Goal: Communication & Community: Share content

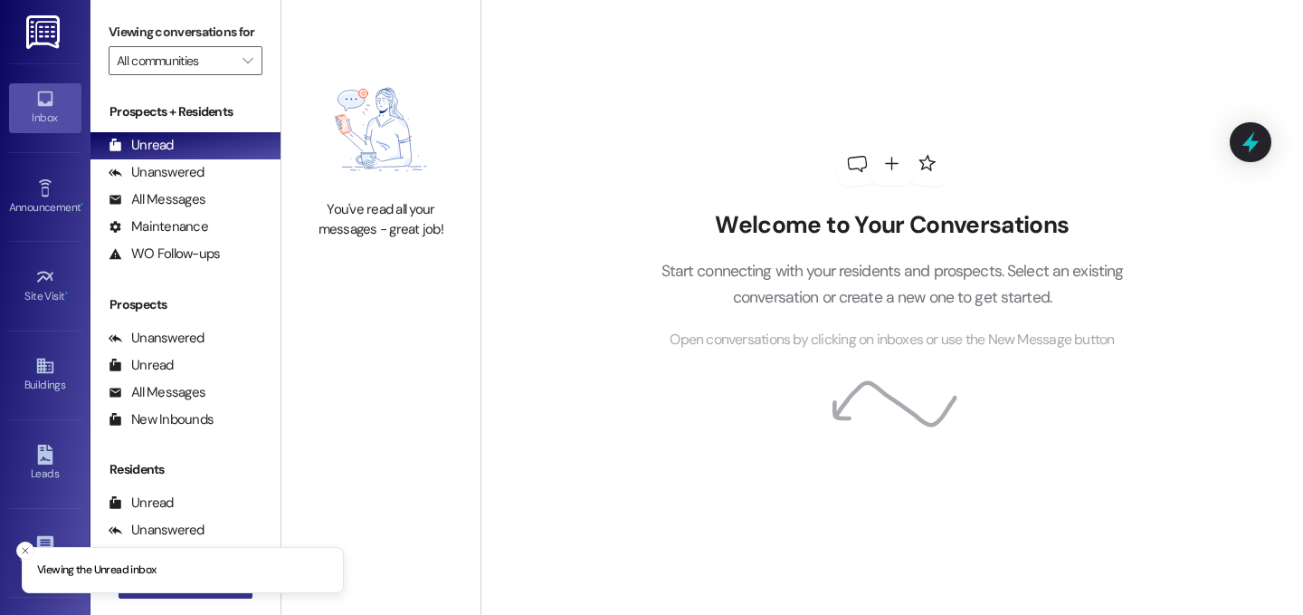
click at [224, 597] on button " New Message" at bounding box center [186, 583] width 134 height 29
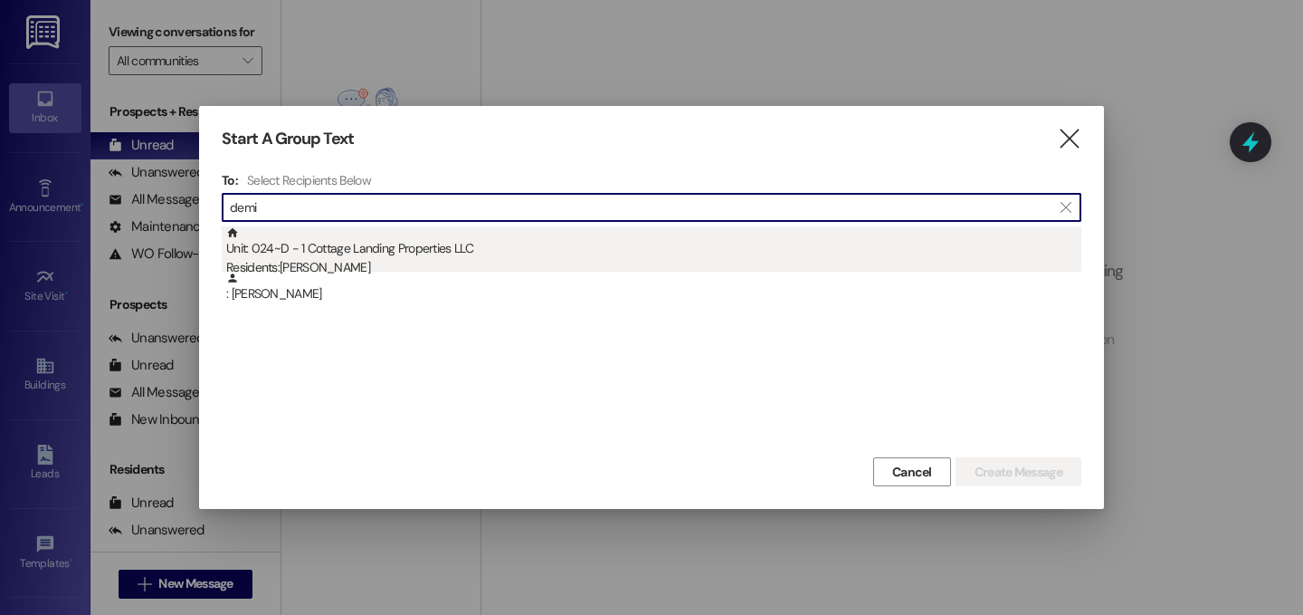
type input "demi"
click at [472, 252] on div "Unit: 024~D - 1 Cottage Landing Properties LLC Residents: [PERSON_NAME]" at bounding box center [653, 252] width 855 height 52
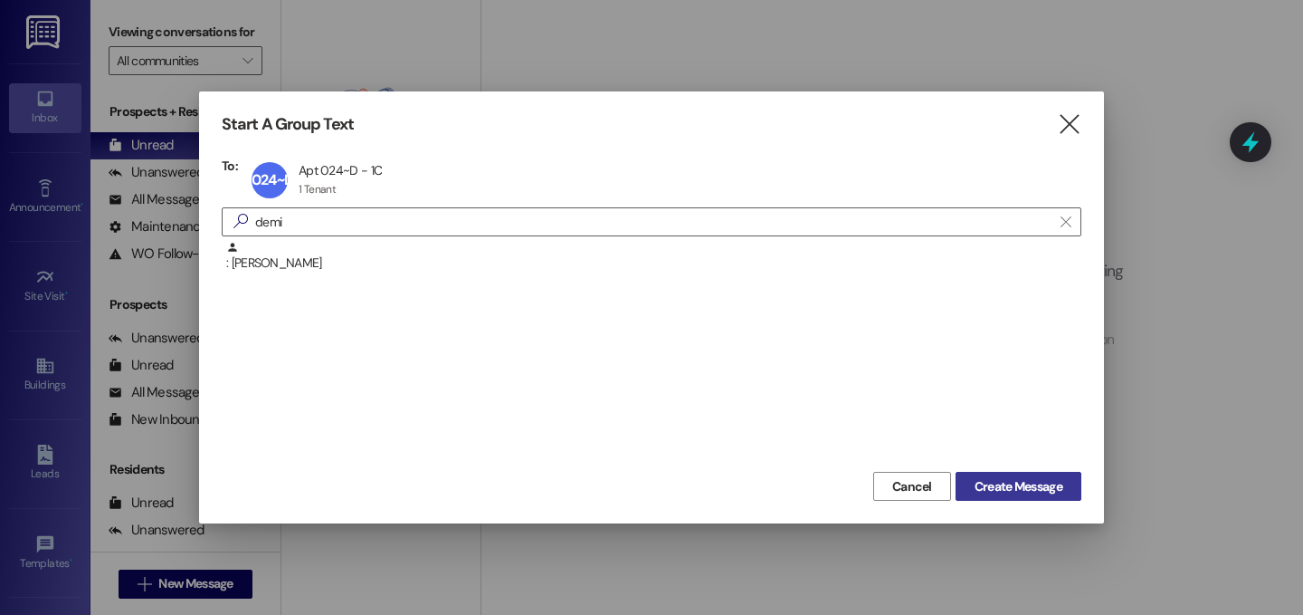
click at [1016, 489] on span "Create Message" at bounding box center [1019, 486] width 88 height 19
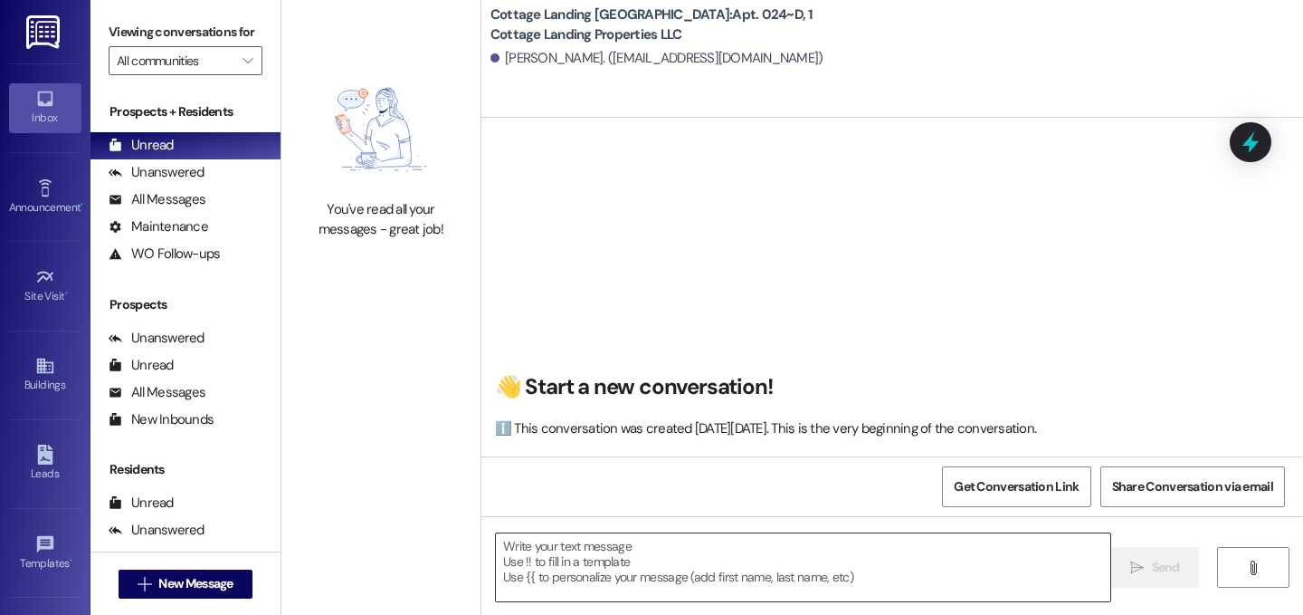
click at [585, 561] on textarea at bounding box center [803, 567] width 615 height 68
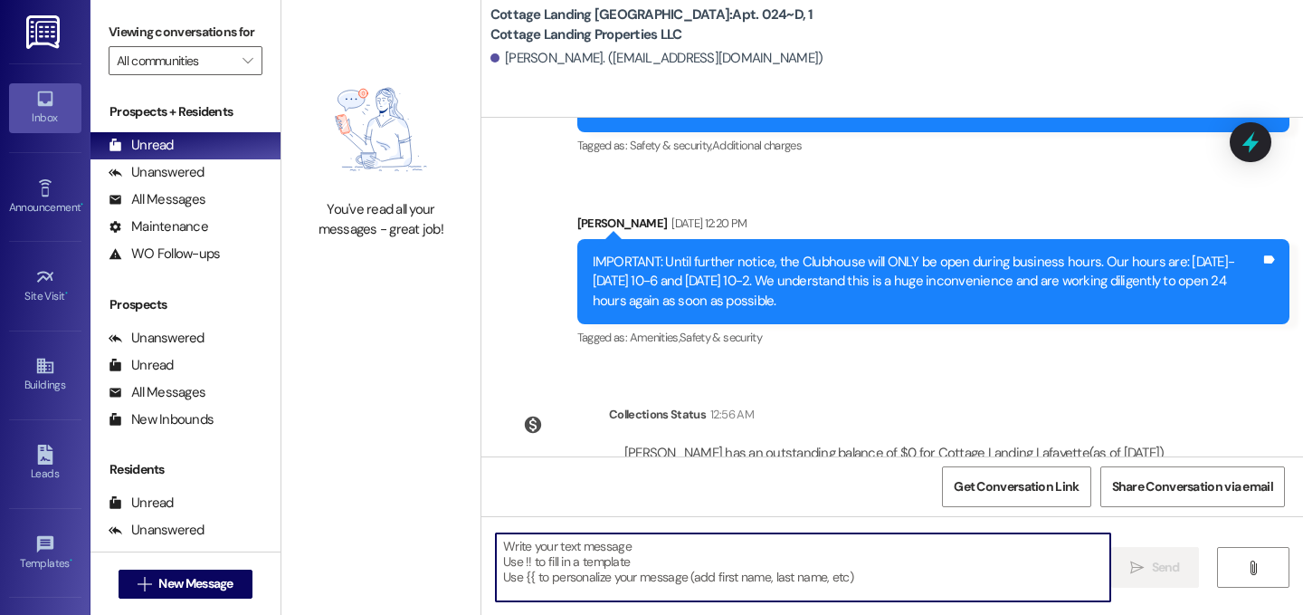
scroll to position [42522, 0]
type textarea "!!"
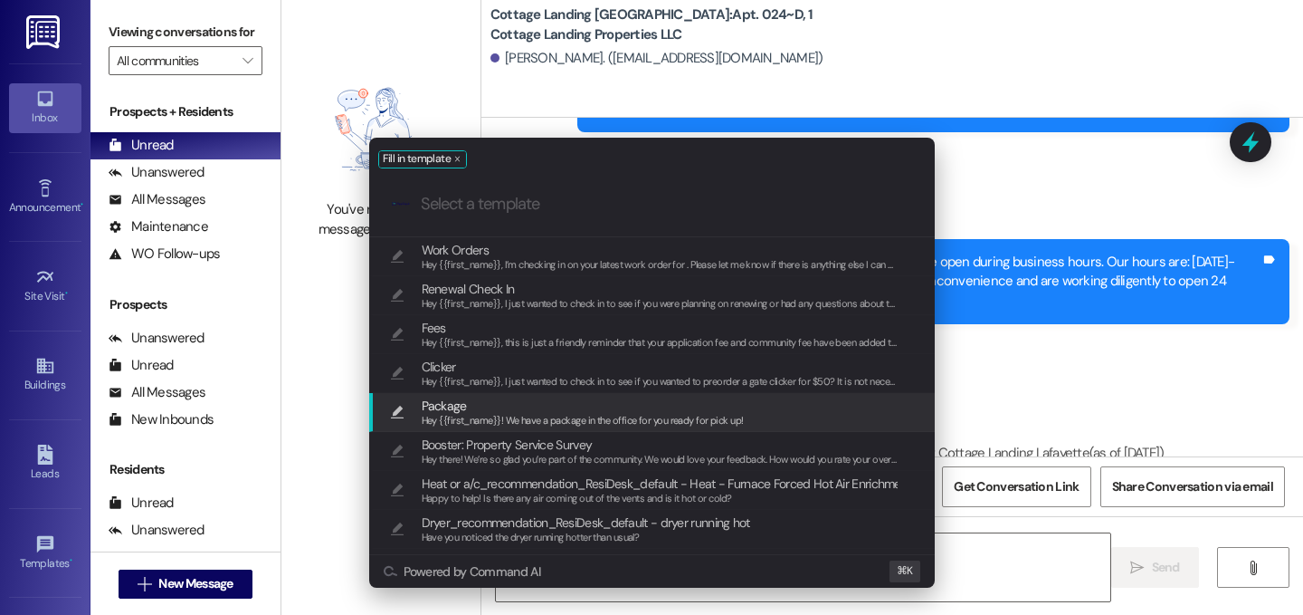
click at [477, 405] on span "Package" at bounding box center [583, 406] width 322 height 20
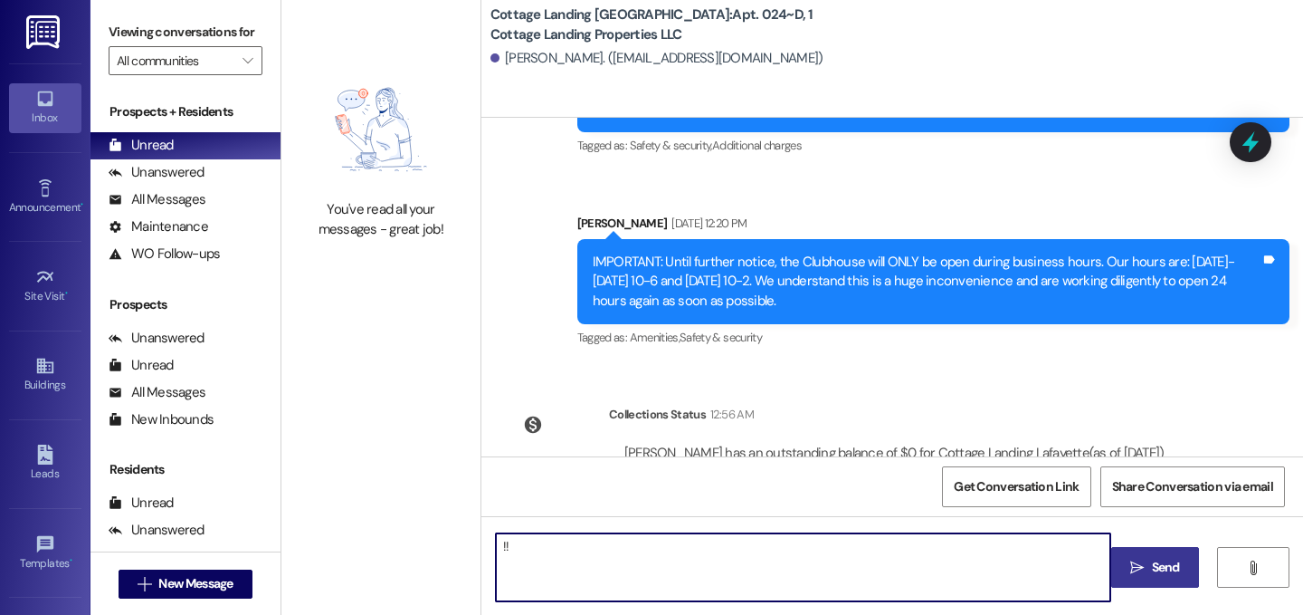
click at [1150, 580] on button " Send" at bounding box center [1156, 567] width 88 height 41
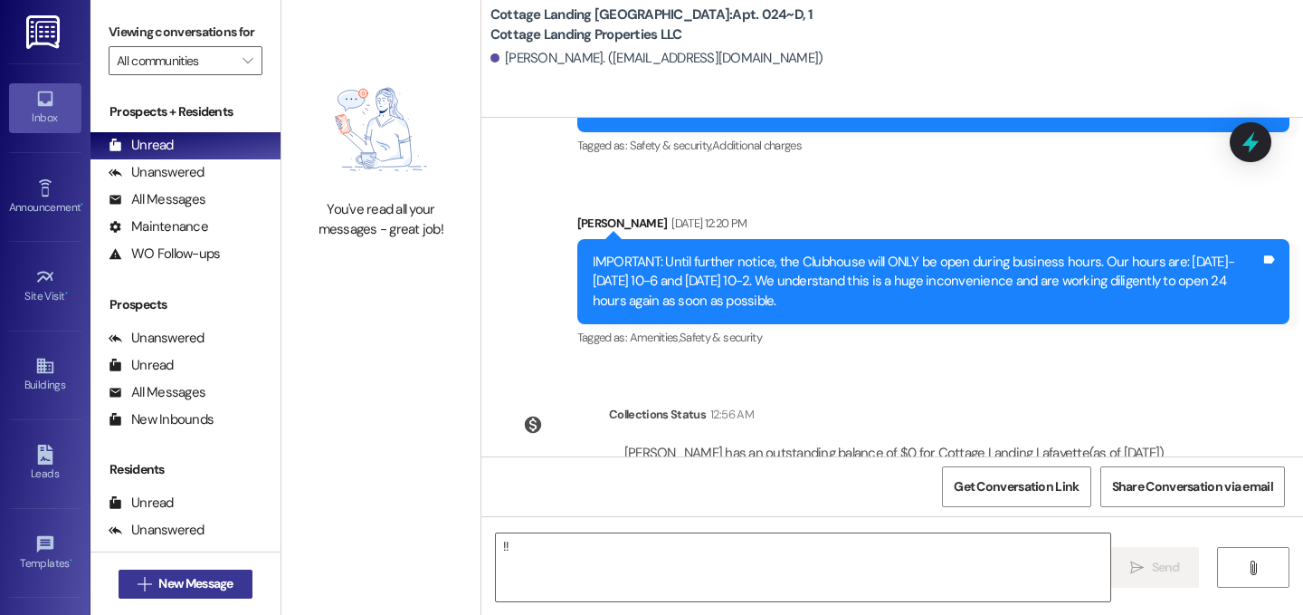
click at [184, 591] on span "New Message" at bounding box center [195, 583] width 74 height 19
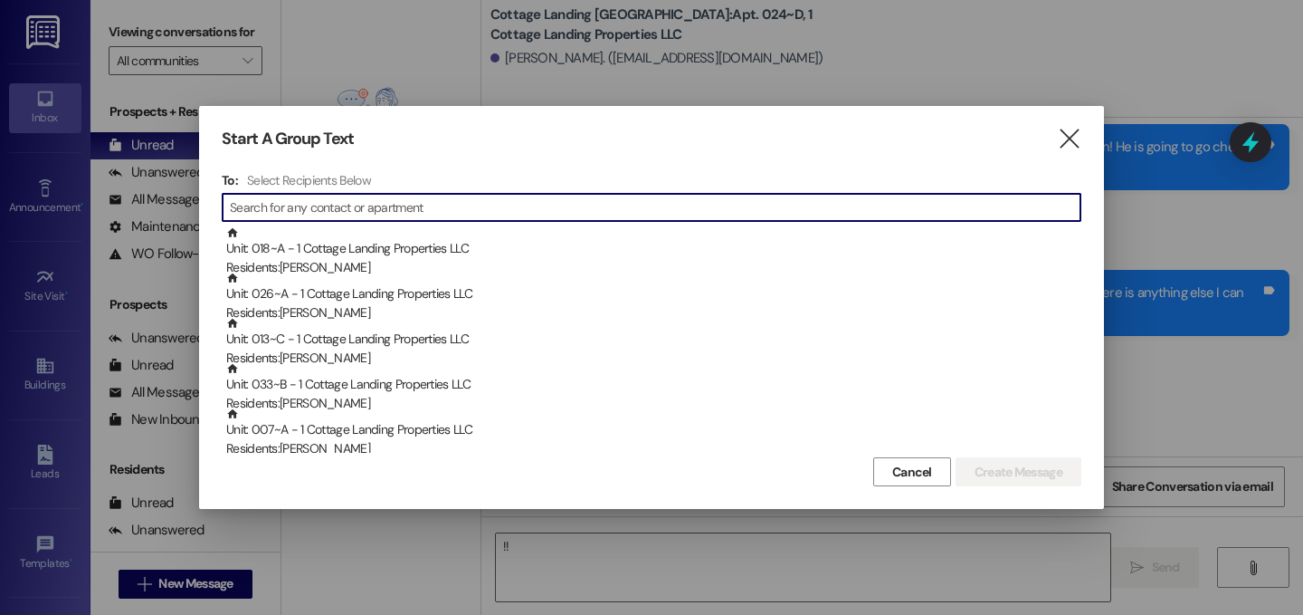
scroll to position [35489, 0]
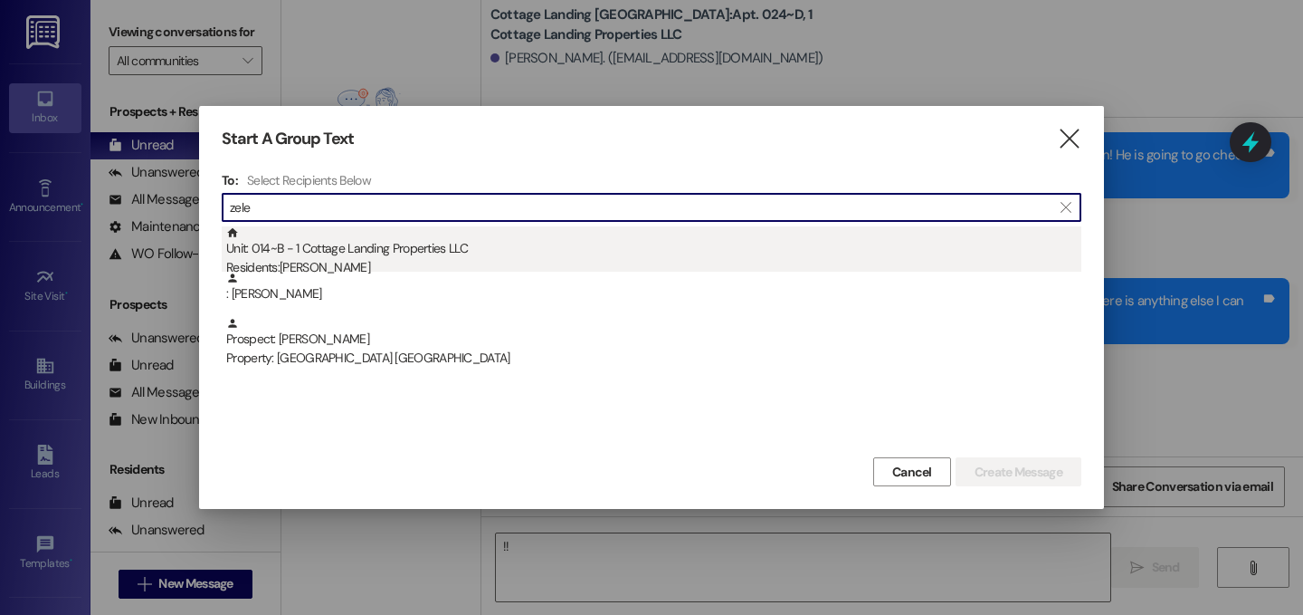
type input "zele"
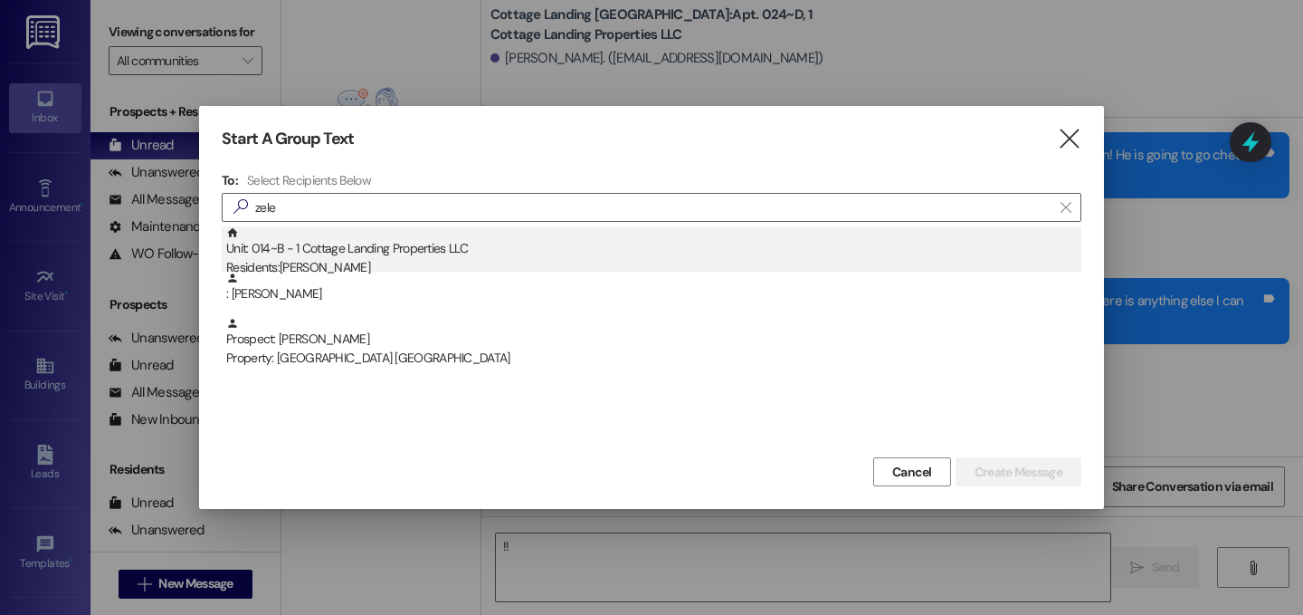
click at [443, 242] on div "Unit: 014~B - 1 Cottage Landing Properties LLC Residents: [PERSON_NAME]" at bounding box center [653, 252] width 855 height 52
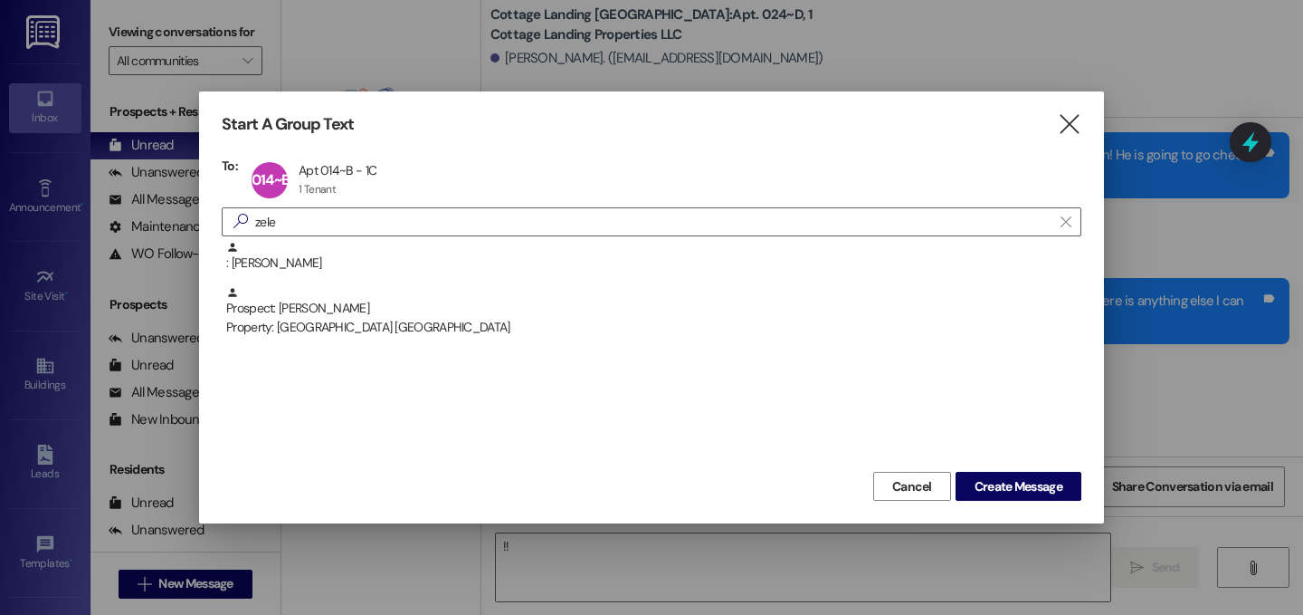
click at [1089, 481] on div "Start A Group Text  To: 014~B Apt 014~B - 1C Apt 014~B - 1C 1 Tenant 1 Tenant …" at bounding box center [651, 307] width 905 height 432
click at [1068, 485] on button "Create Message" at bounding box center [1019, 486] width 126 height 29
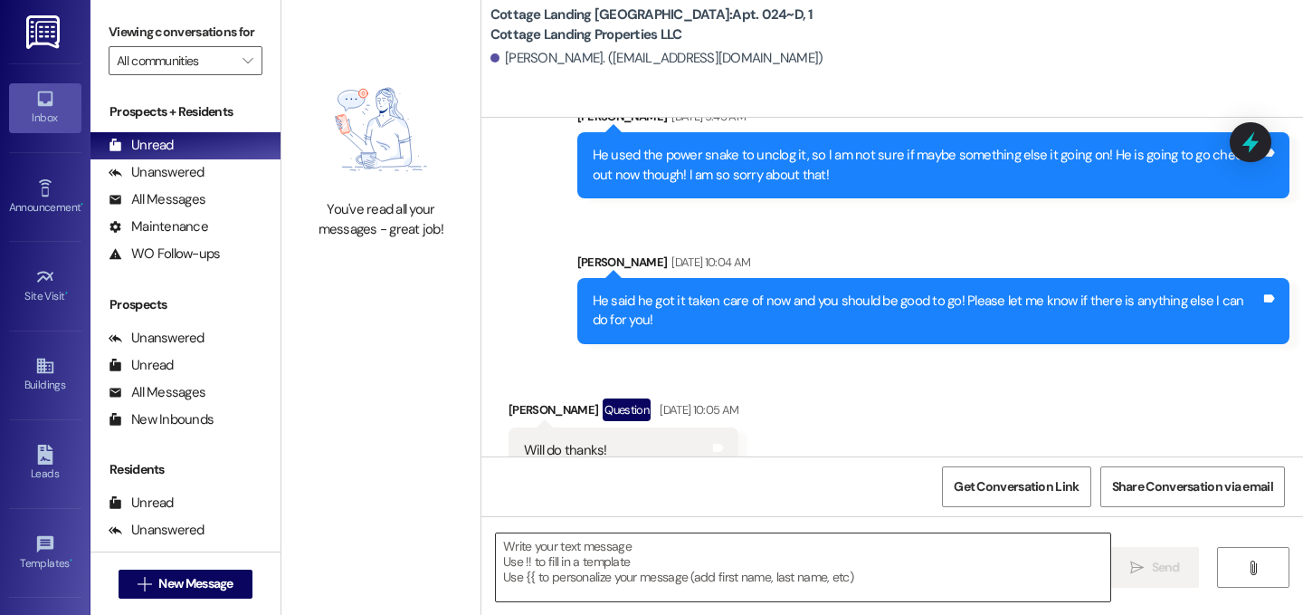
click at [825, 586] on textarea at bounding box center [803, 567] width 615 height 68
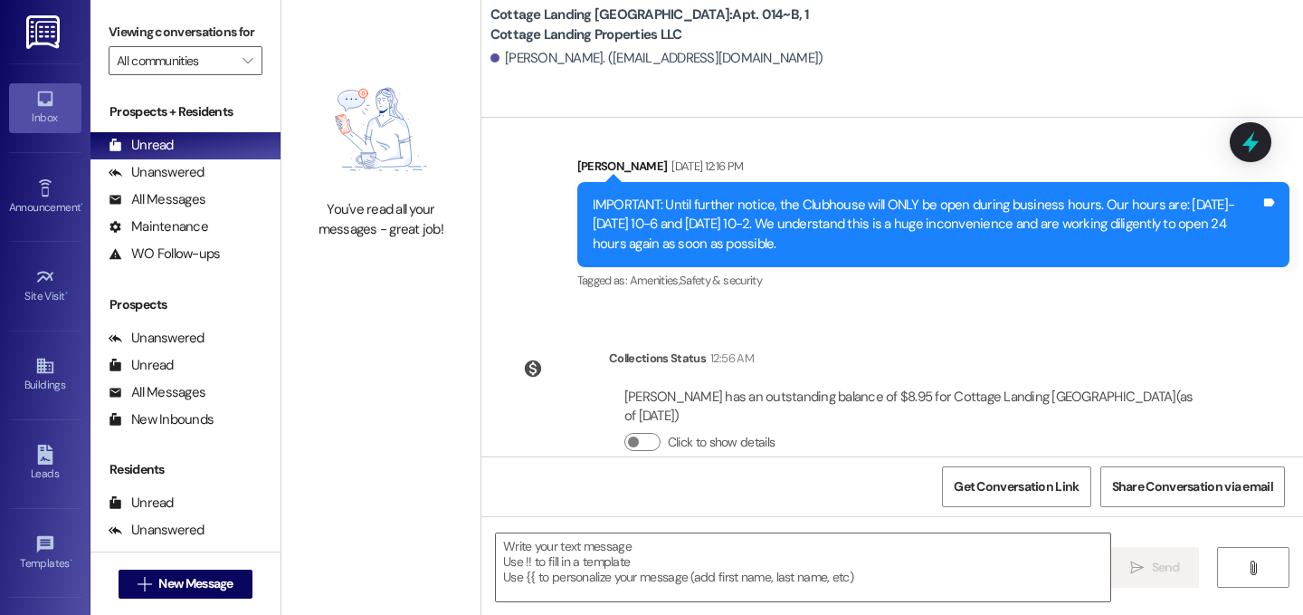
scroll to position [17698, 0]
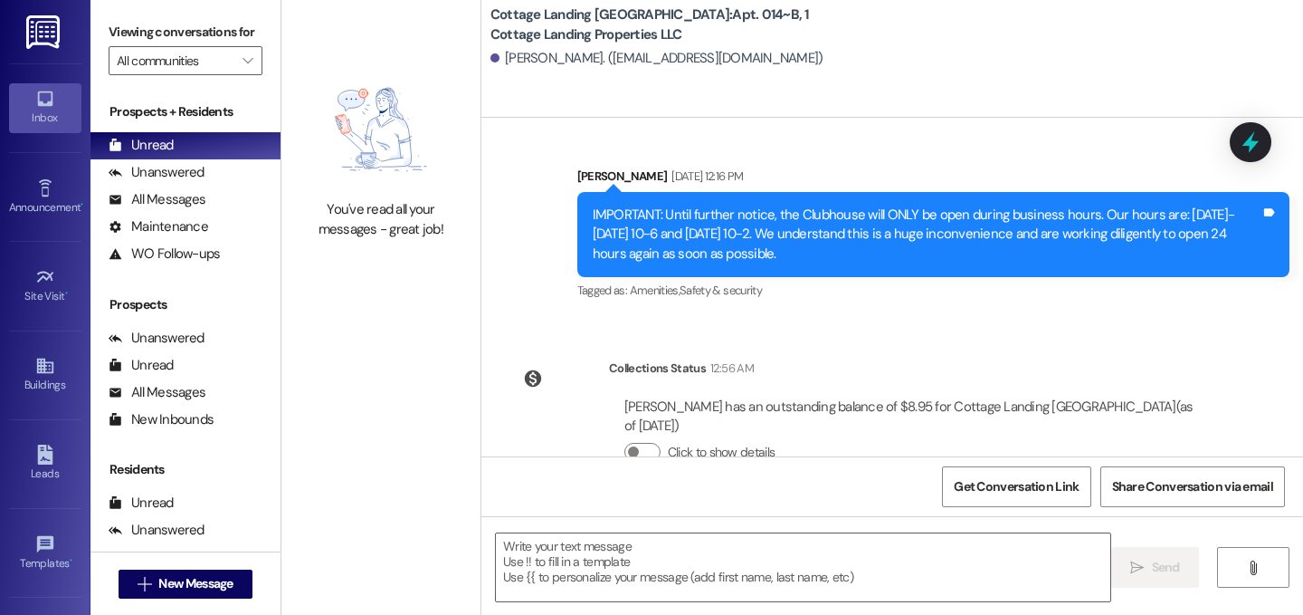
click at [825, 586] on textarea at bounding box center [803, 567] width 615 height 68
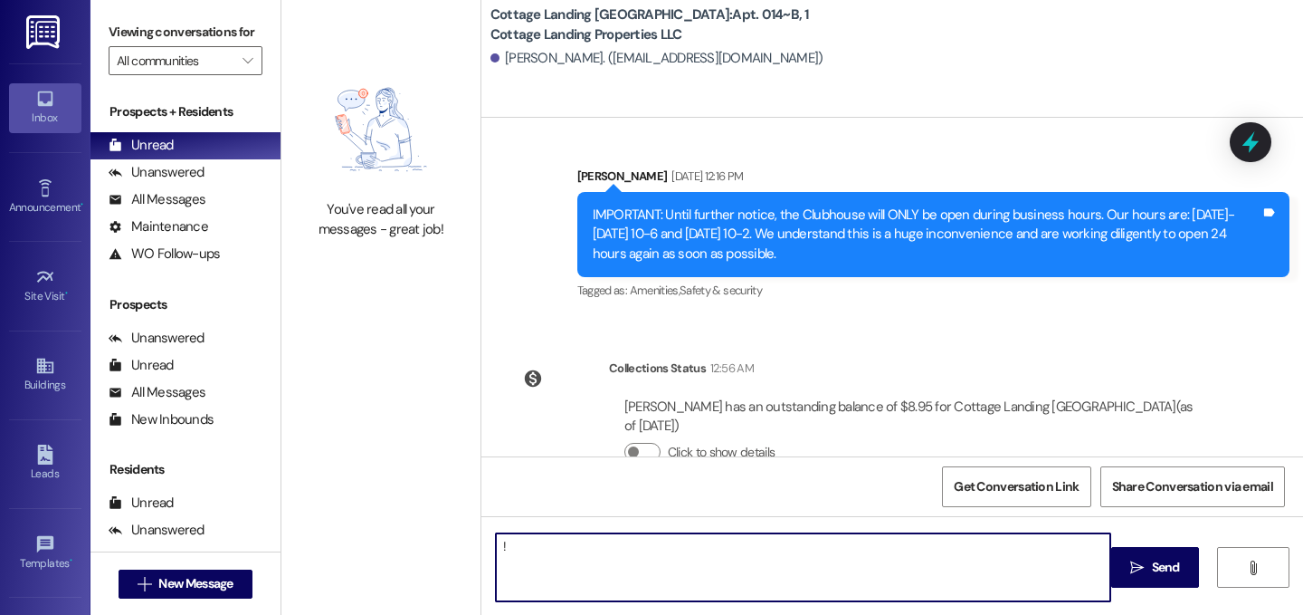
type textarea "!!"
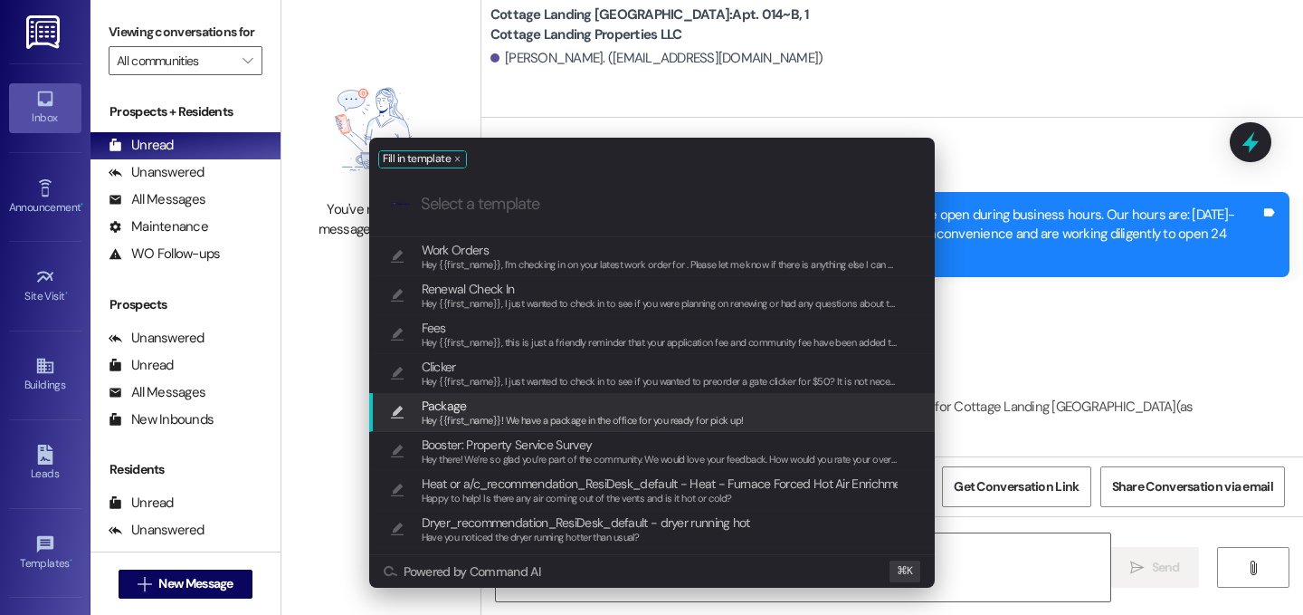
click at [536, 415] on span "Hey {{first_name}}! We have a package in the office for you ready for pick up!" at bounding box center [583, 420] width 322 height 13
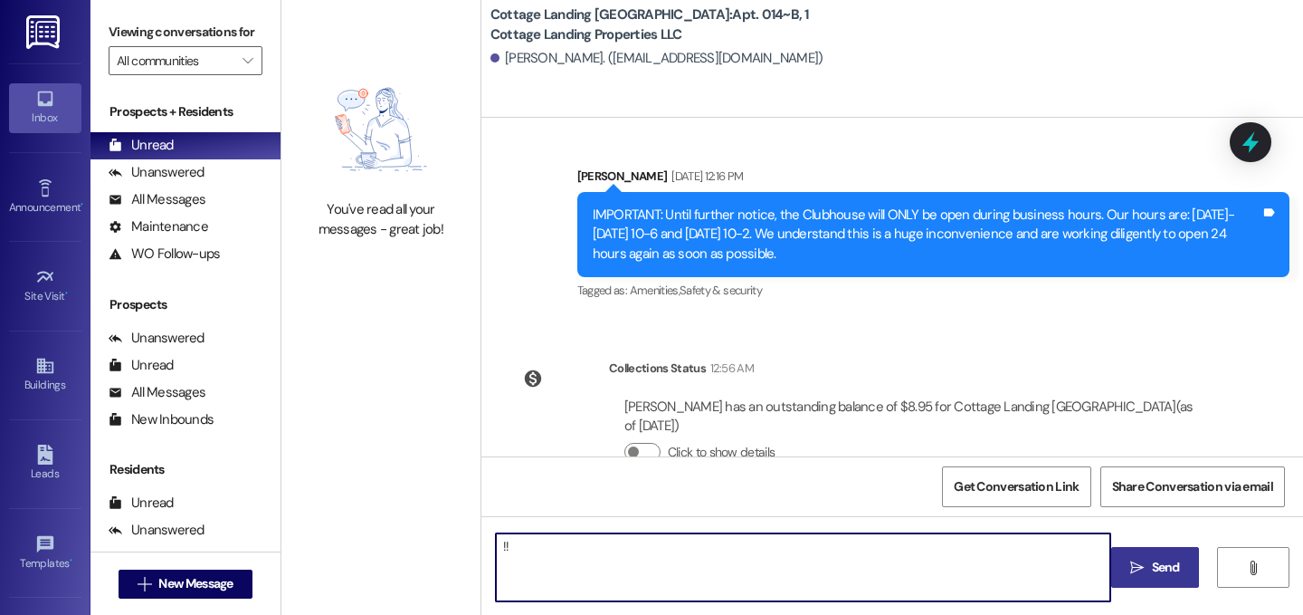
click at [1134, 572] on icon "" at bounding box center [1138, 567] width 14 height 14
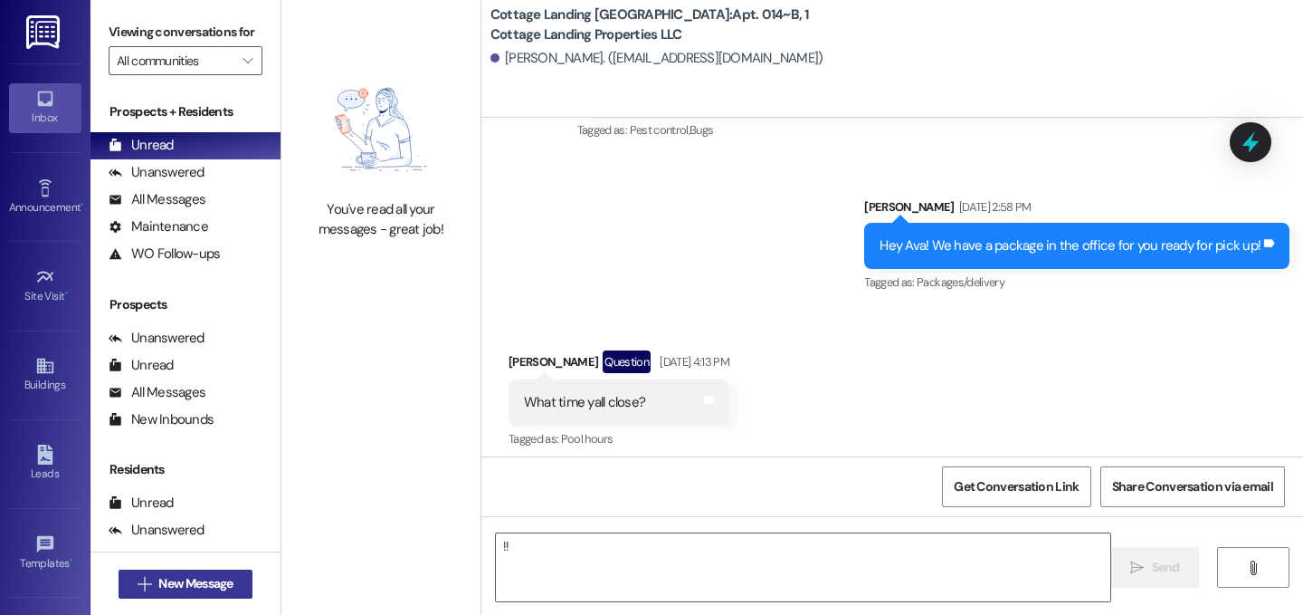
click at [225, 587] on span "New Message" at bounding box center [195, 583] width 74 height 19
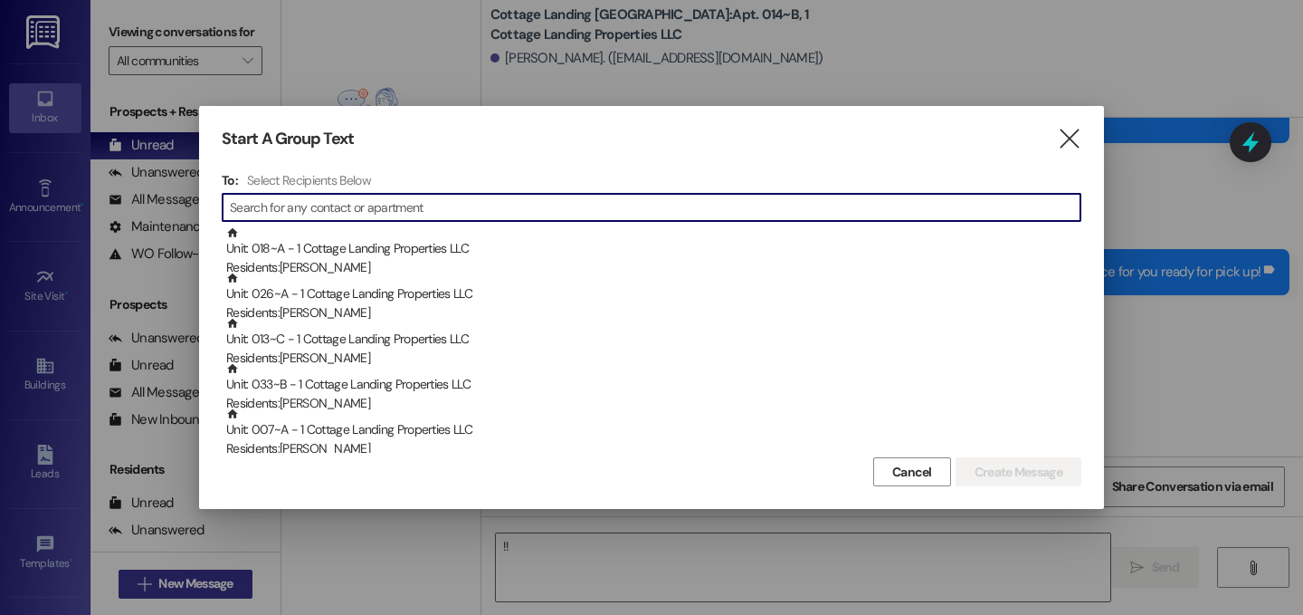
scroll to position [15852, 0]
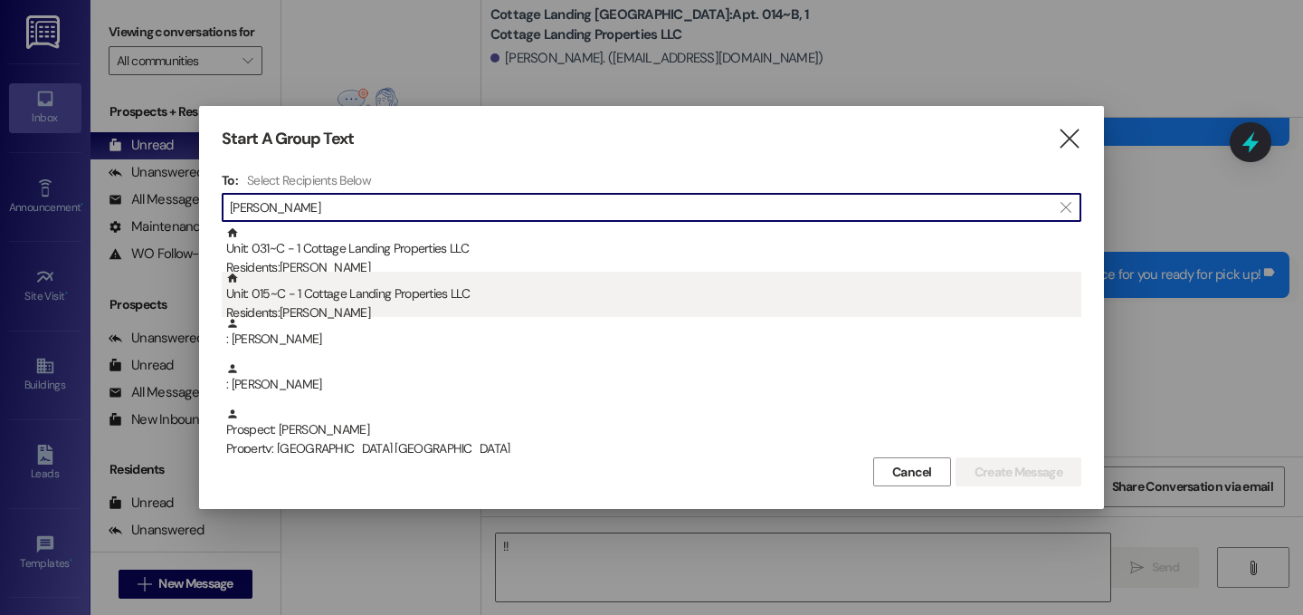
type input "[PERSON_NAME]"
click at [356, 305] on div "Residents: [PERSON_NAME]" at bounding box center [653, 312] width 855 height 19
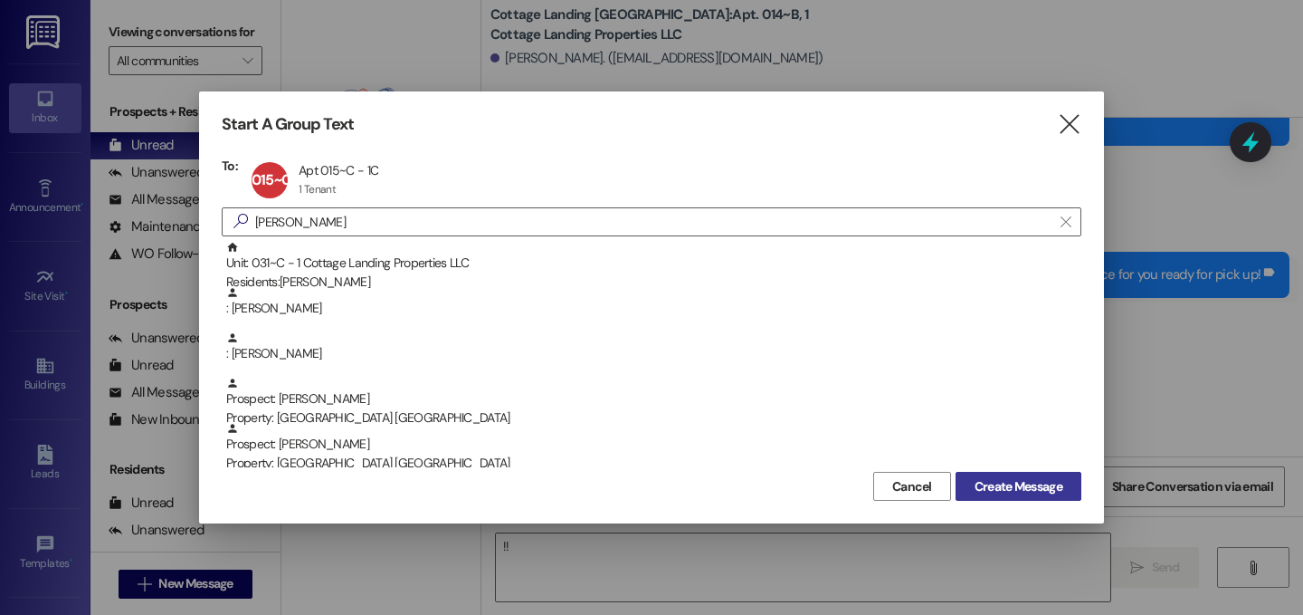
click at [975, 482] on span "Create Message" at bounding box center [1019, 486] width 88 height 19
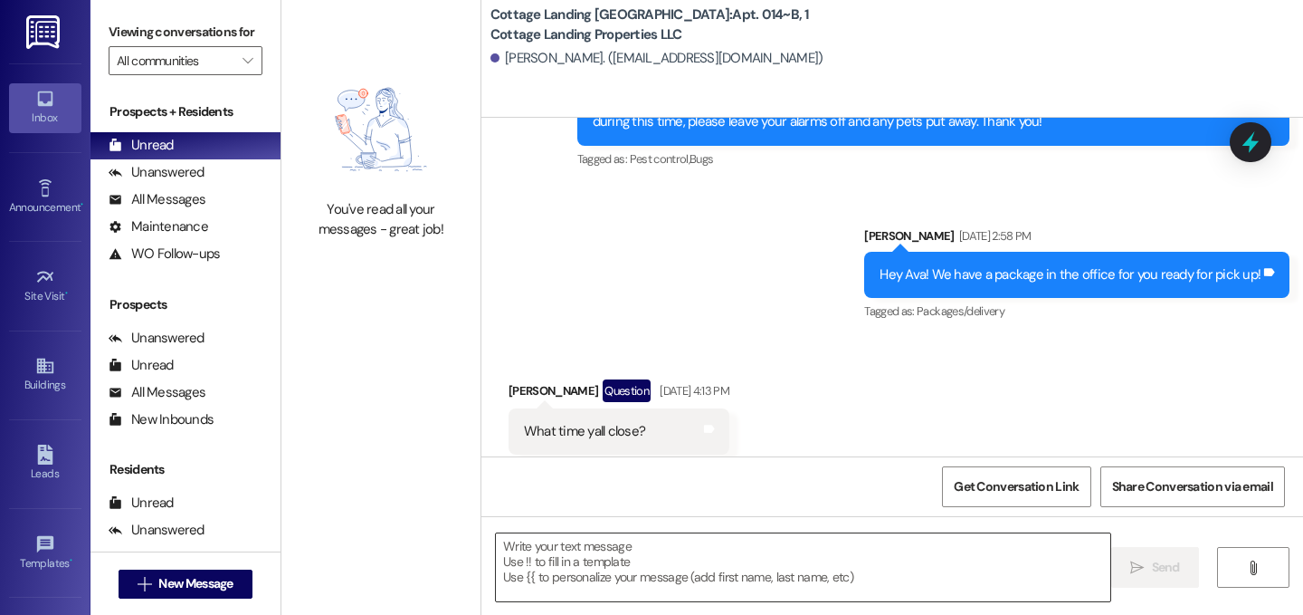
click at [663, 560] on textarea at bounding box center [803, 567] width 615 height 68
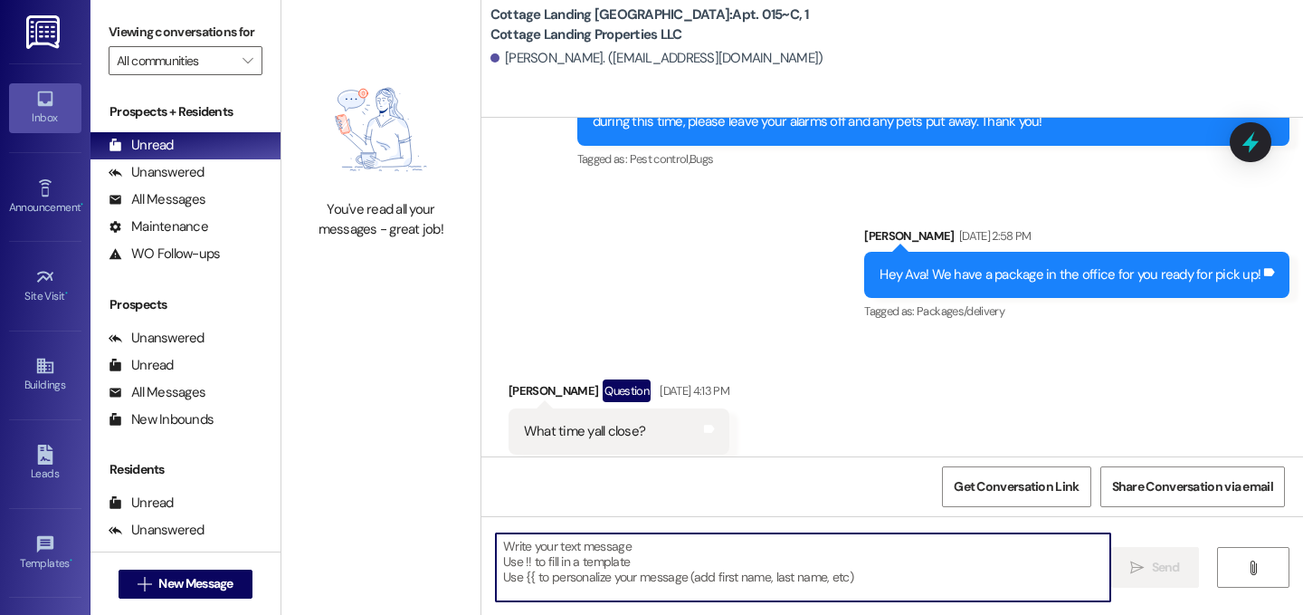
scroll to position [3562, 0]
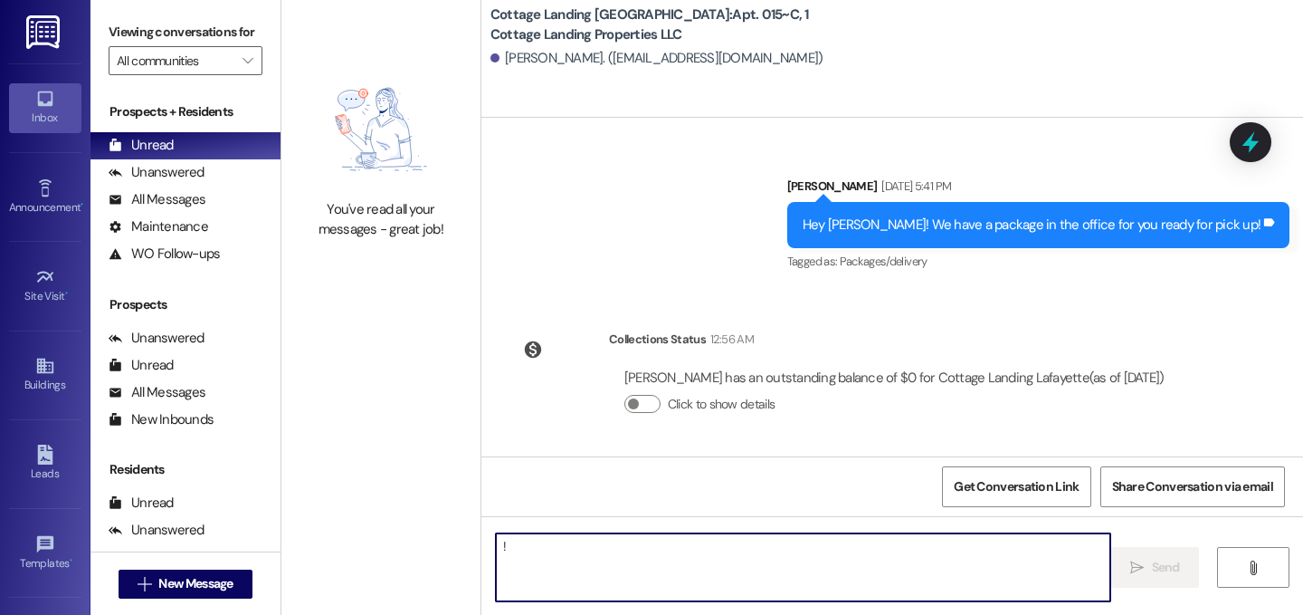
type textarea "!!"
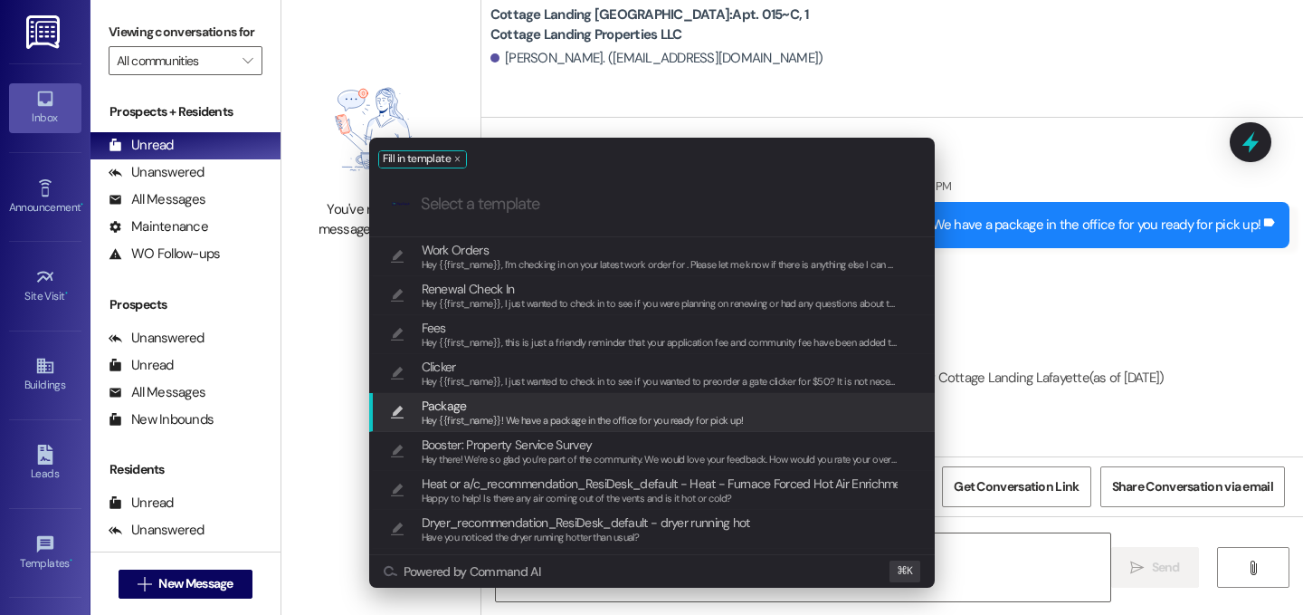
click at [516, 415] on span "Hey {{first_name}}! We have a package in the office for you ready for pick up!" at bounding box center [583, 420] width 322 height 13
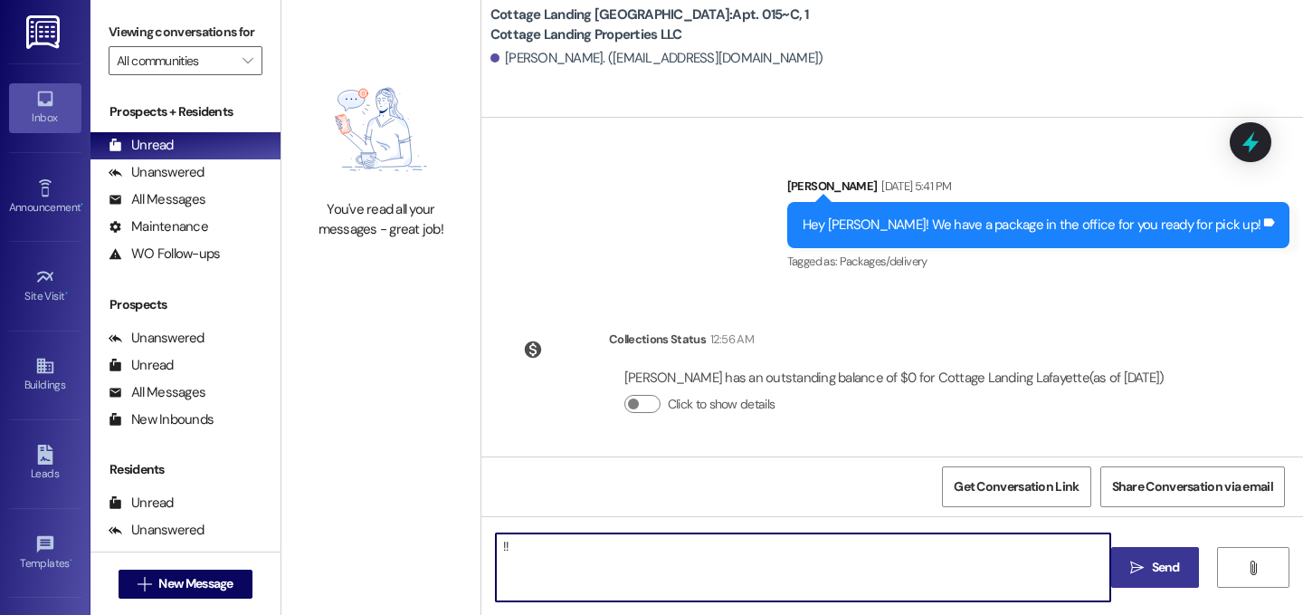
click at [1131, 567] on icon "" at bounding box center [1138, 567] width 14 height 14
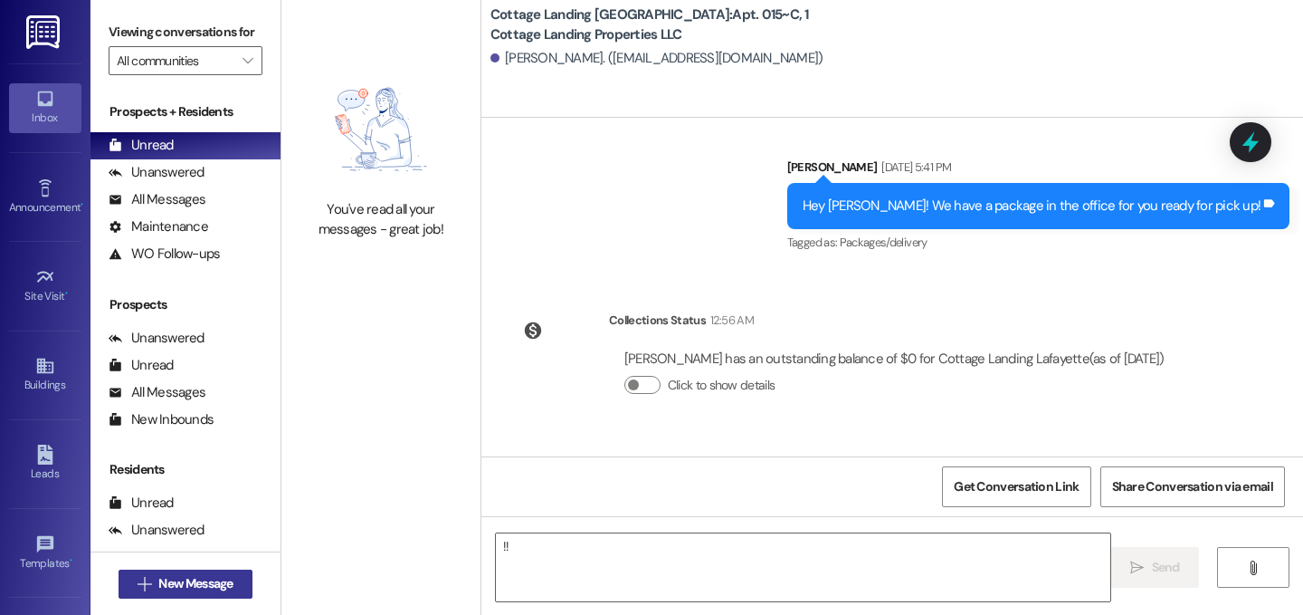
click at [235, 585] on button " New Message" at bounding box center [186, 583] width 134 height 29
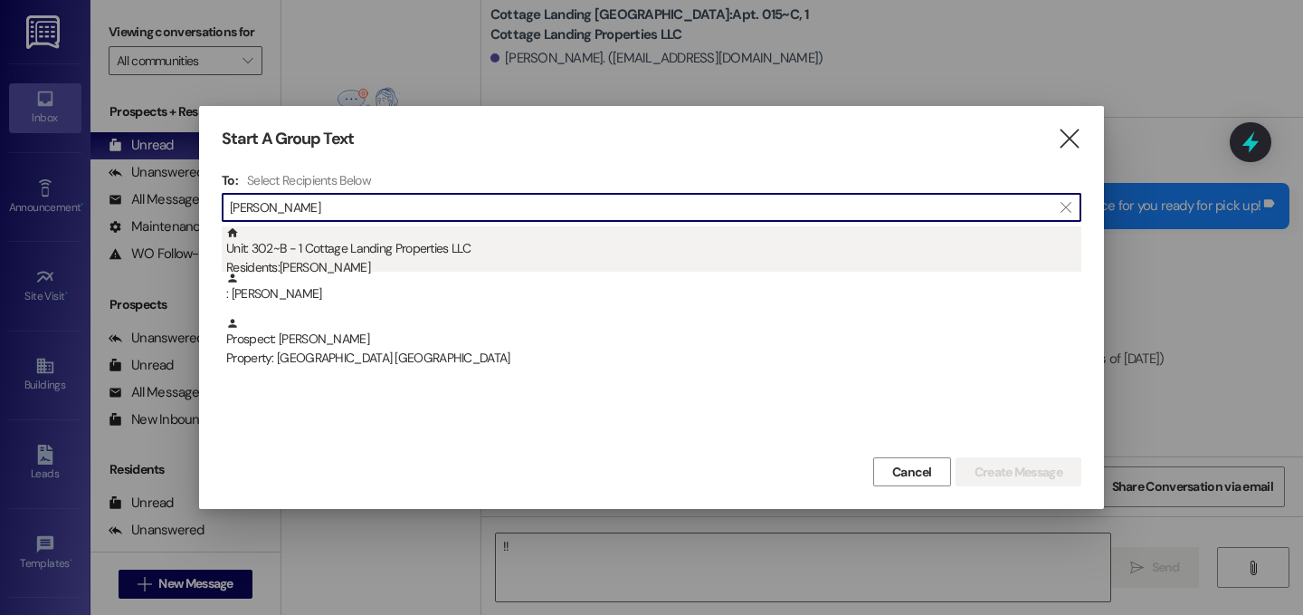
type input "[PERSON_NAME]"
click at [360, 269] on div "Residents: [PERSON_NAME]" at bounding box center [653, 267] width 855 height 19
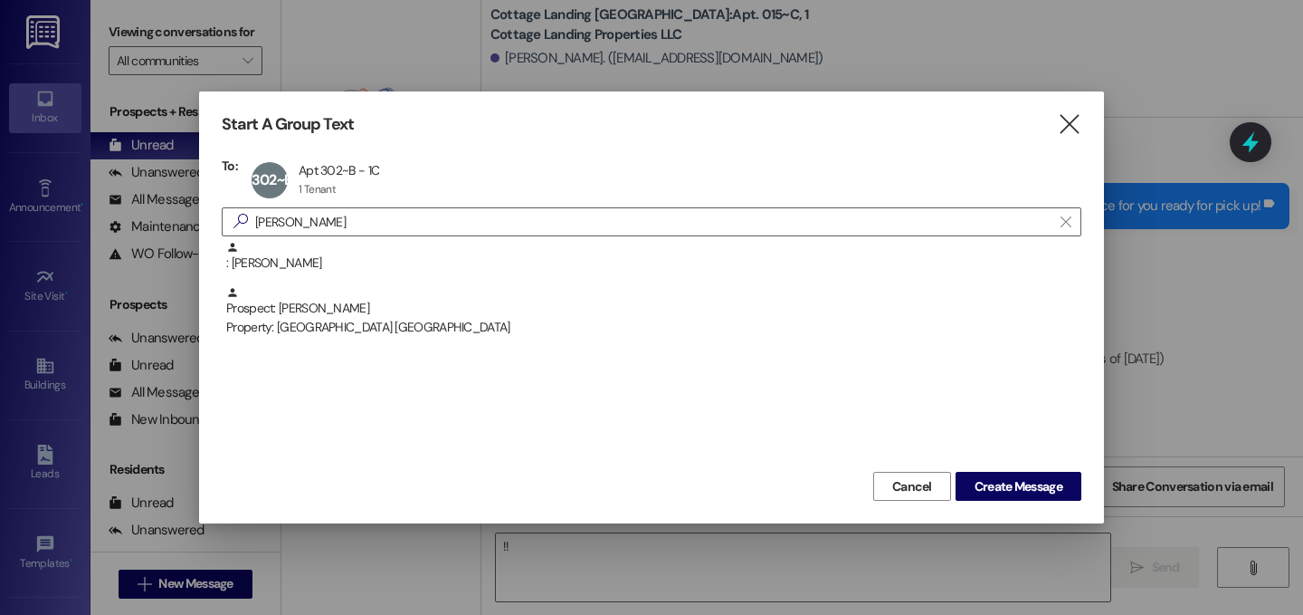
click at [1022, 505] on div "Start A Group Text  To: 302~B Apt 302~B - 1C Apt 302~B - 1C 1 Tenant 1 Tenant …" at bounding box center [651, 307] width 905 height 432
click at [1020, 492] on span "Create Message" at bounding box center [1019, 486] width 88 height 19
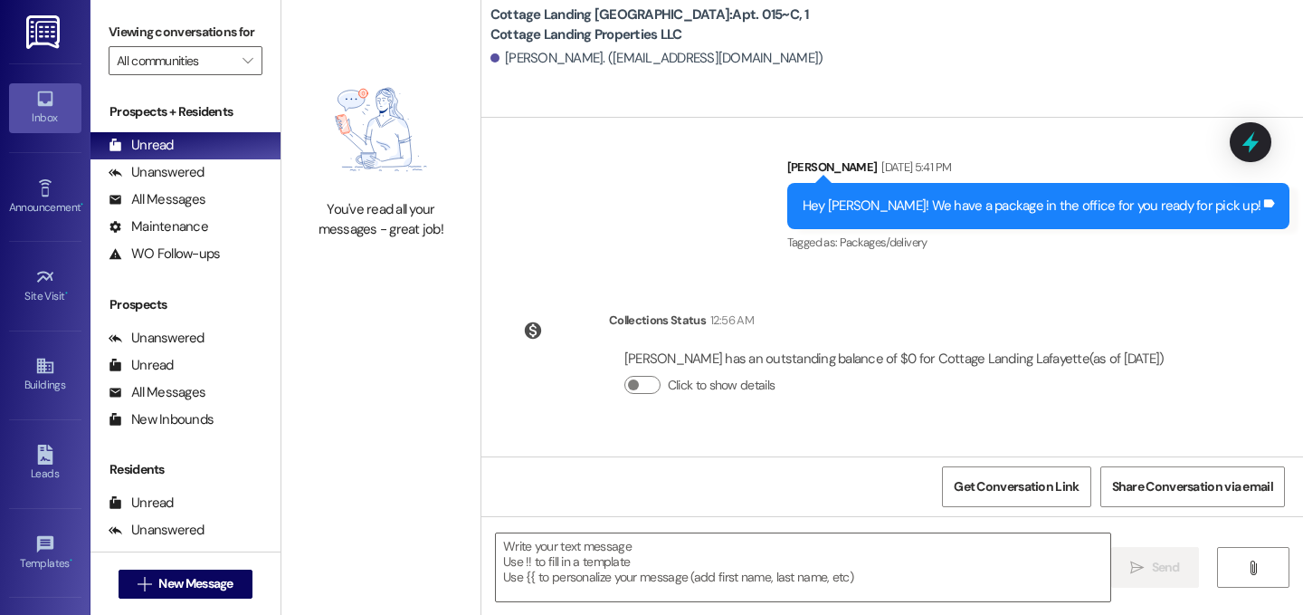
click at [902, 552] on textarea at bounding box center [803, 567] width 615 height 68
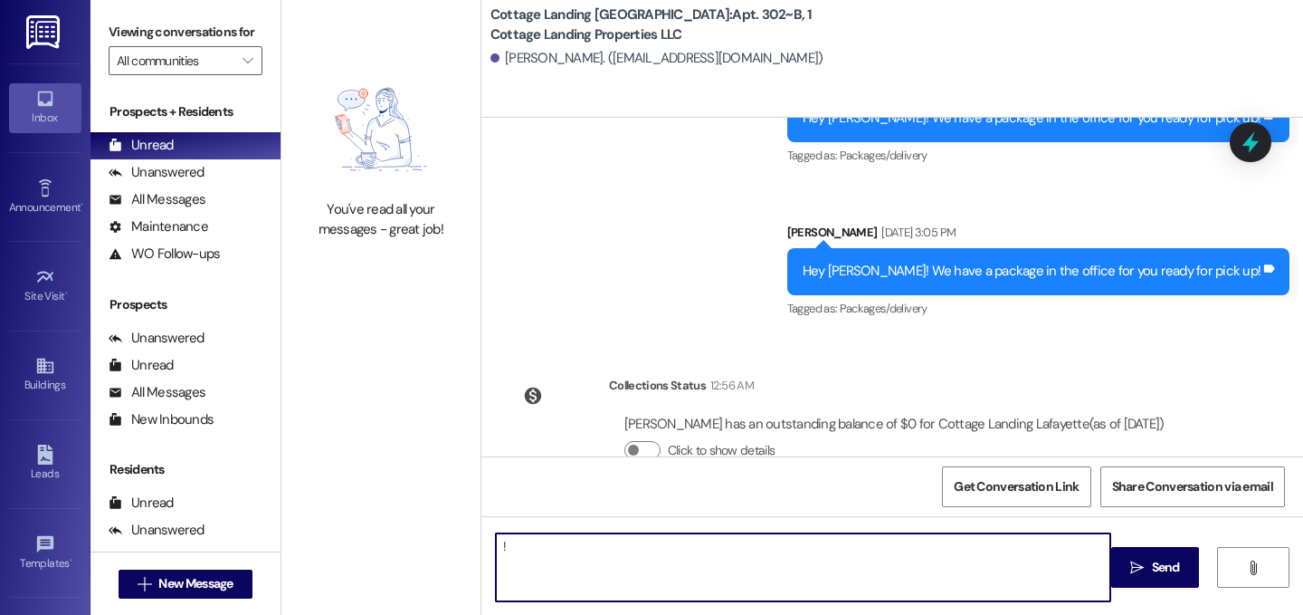
type textarea "!!"
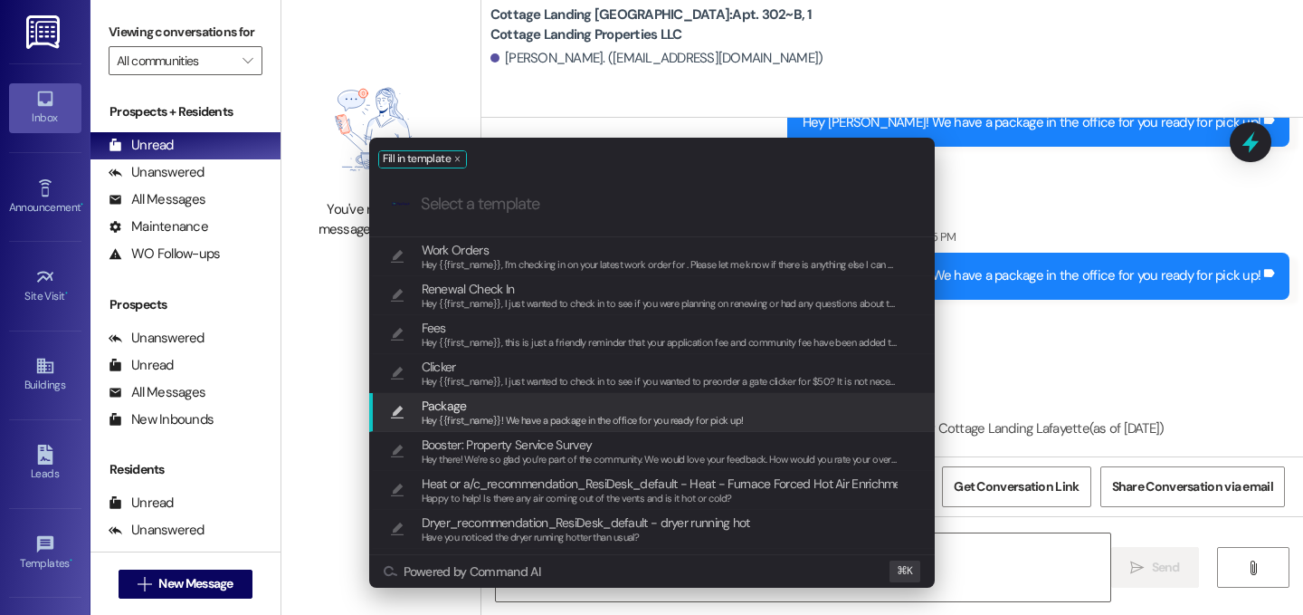
click at [558, 403] on span "Package" at bounding box center [583, 406] width 322 height 20
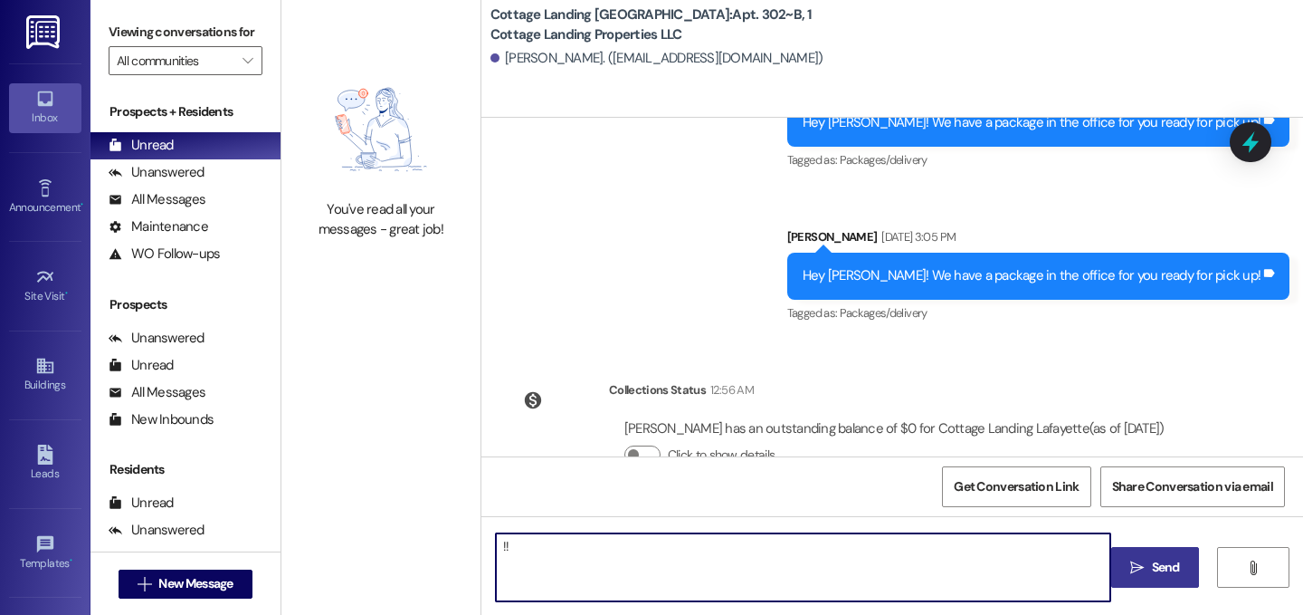
drag, startPoint x: 1161, startPoint y: 577, endPoint x: 1150, endPoint y: 580, distance: 12.3
click at [1161, 577] on span "Send" at bounding box center [1166, 567] width 28 height 19
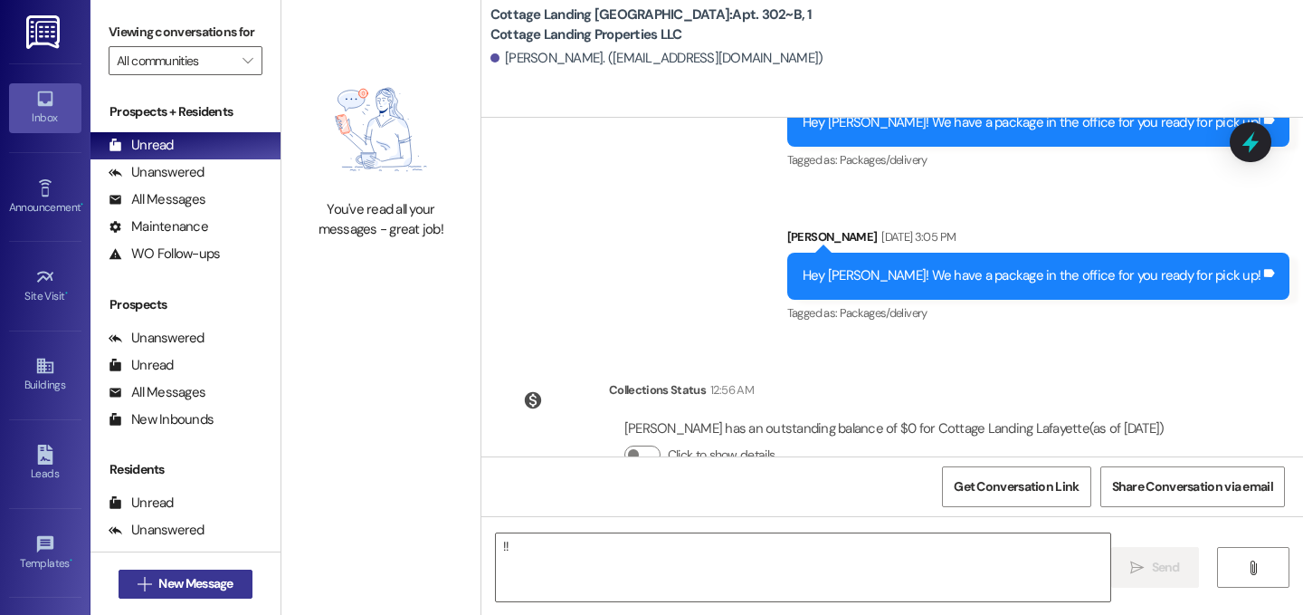
click at [198, 596] on button " New Message" at bounding box center [186, 583] width 134 height 29
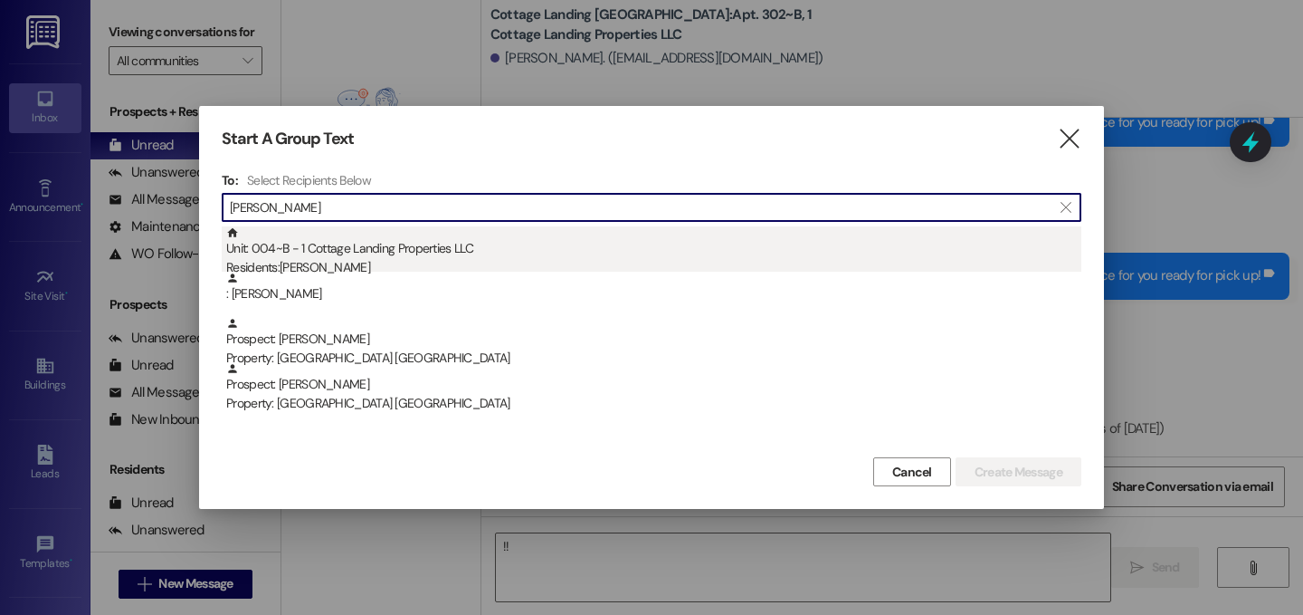
type input "[PERSON_NAME]"
click at [377, 251] on div "Unit: 004~B - 1 Cottage Landing Properties LLC Residents: [PERSON_NAME]" at bounding box center [653, 252] width 855 height 52
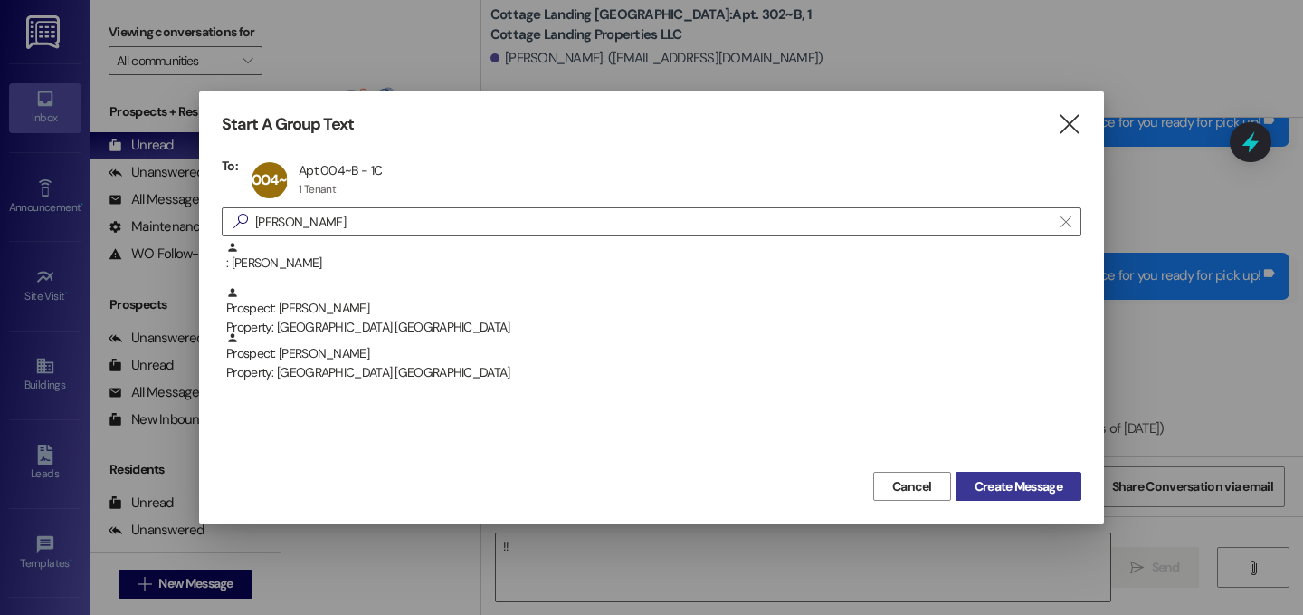
click at [1016, 482] on span "Create Message" at bounding box center [1019, 486] width 88 height 19
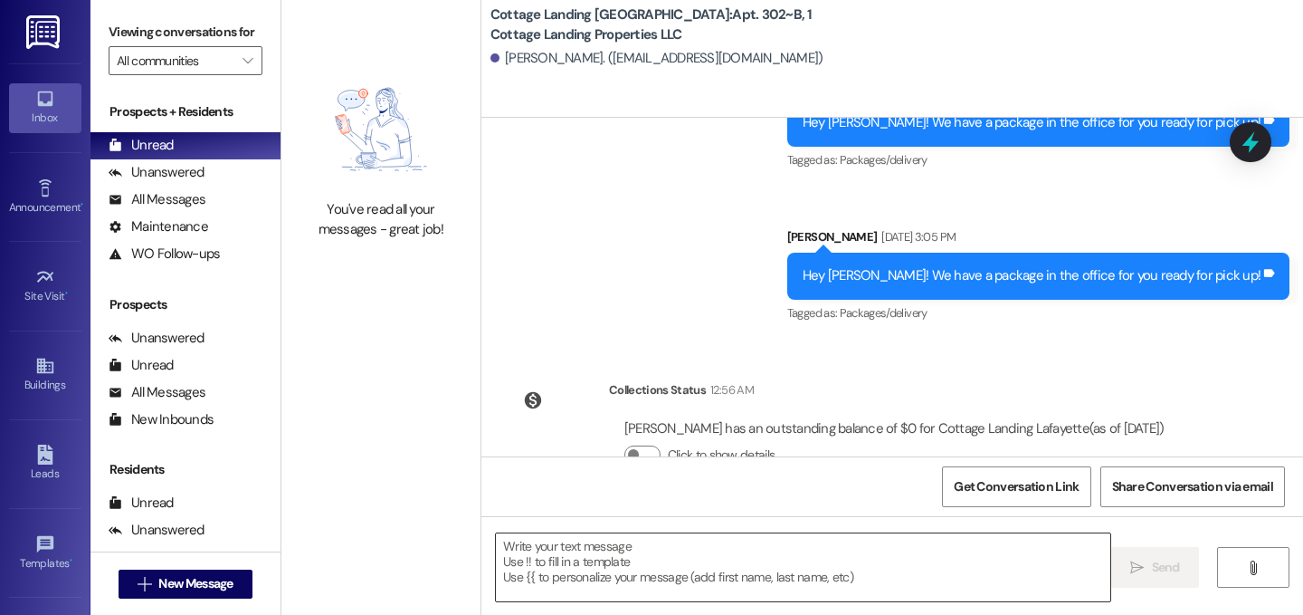
click at [802, 564] on textarea at bounding box center [803, 567] width 615 height 68
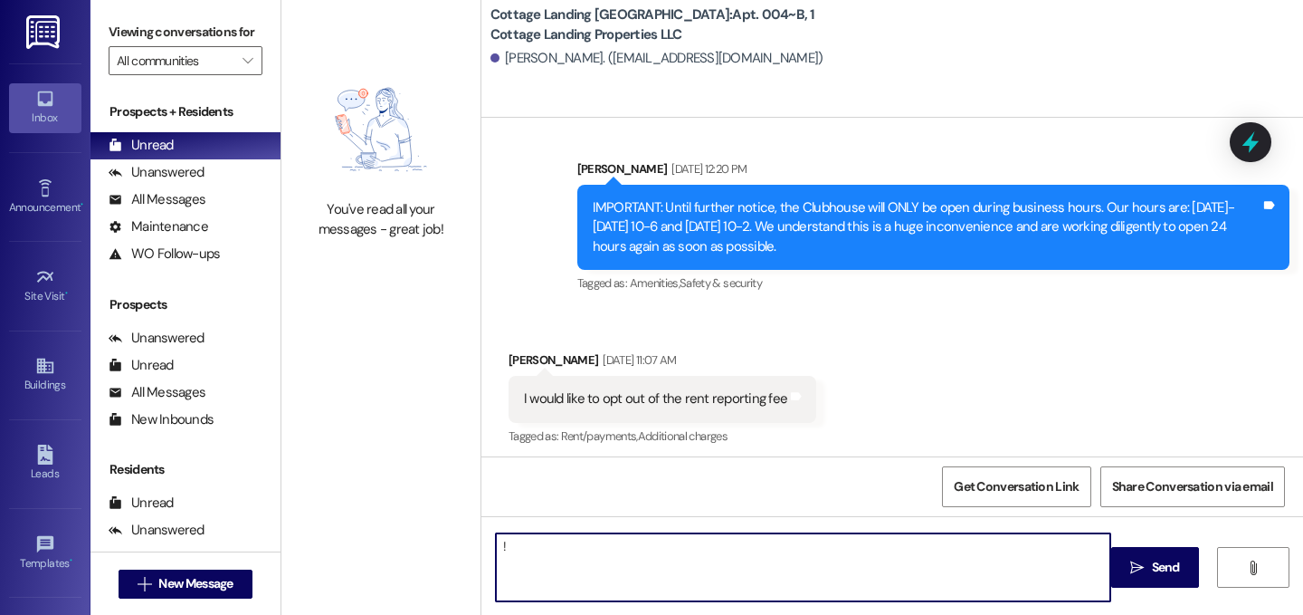
type textarea "!!"
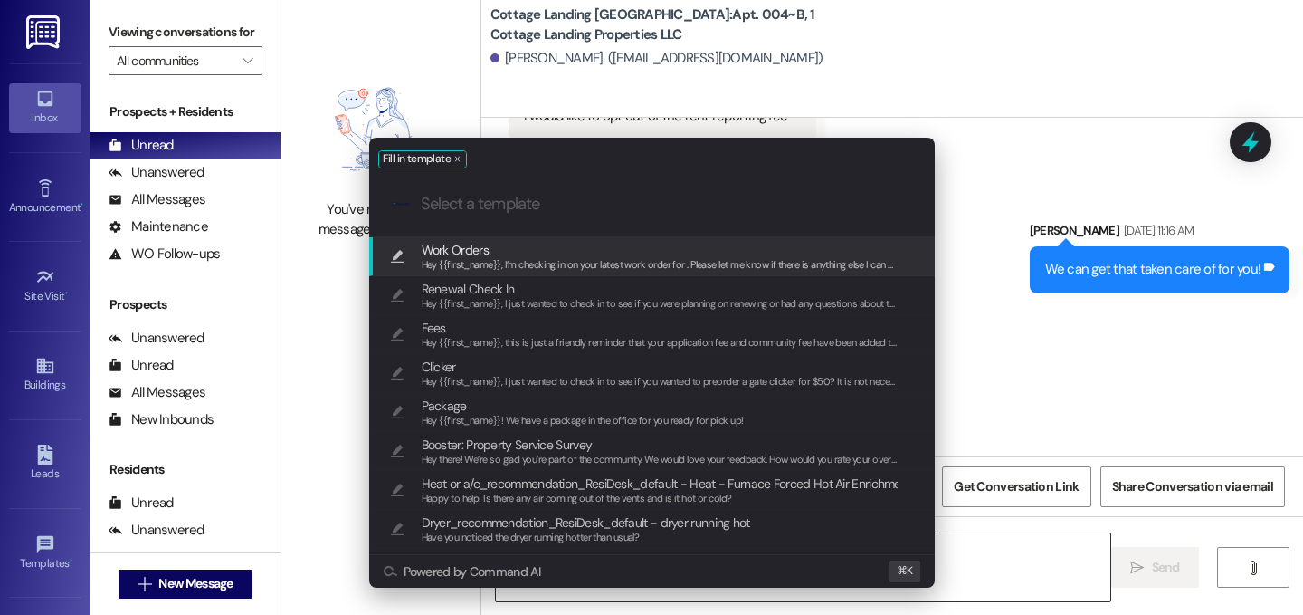
scroll to position [7339, 0]
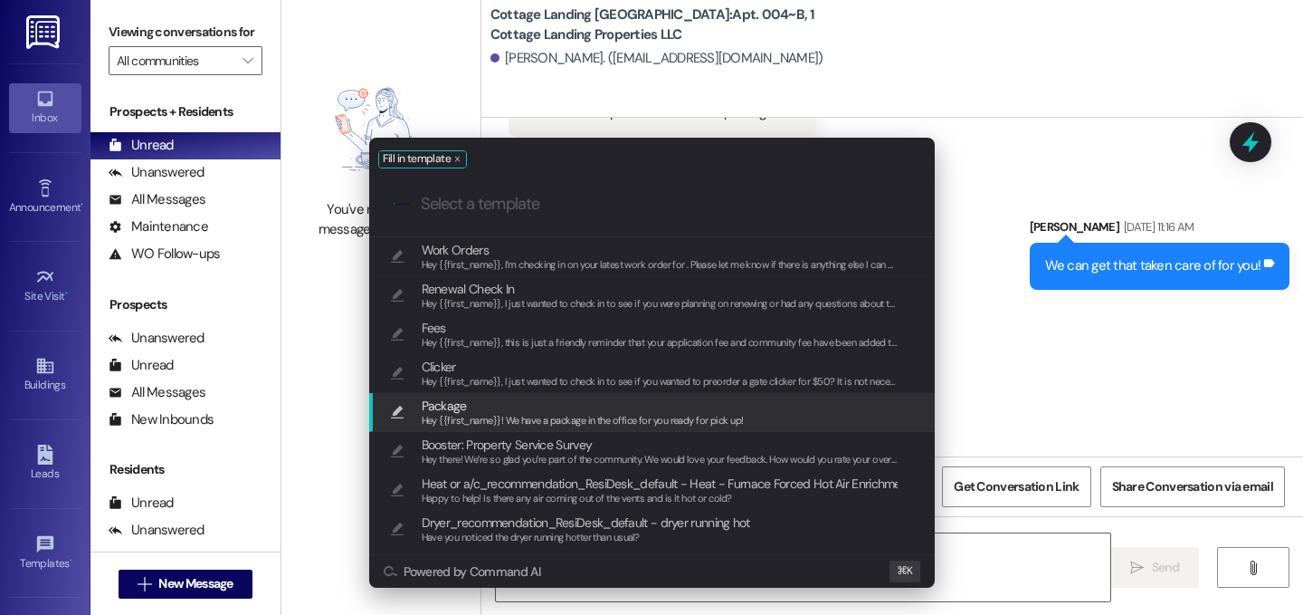
click at [594, 415] on span "Hey {{first_name}}! We have a package in the office for you ready for pick up!" at bounding box center [583, 420] width 322 height 13
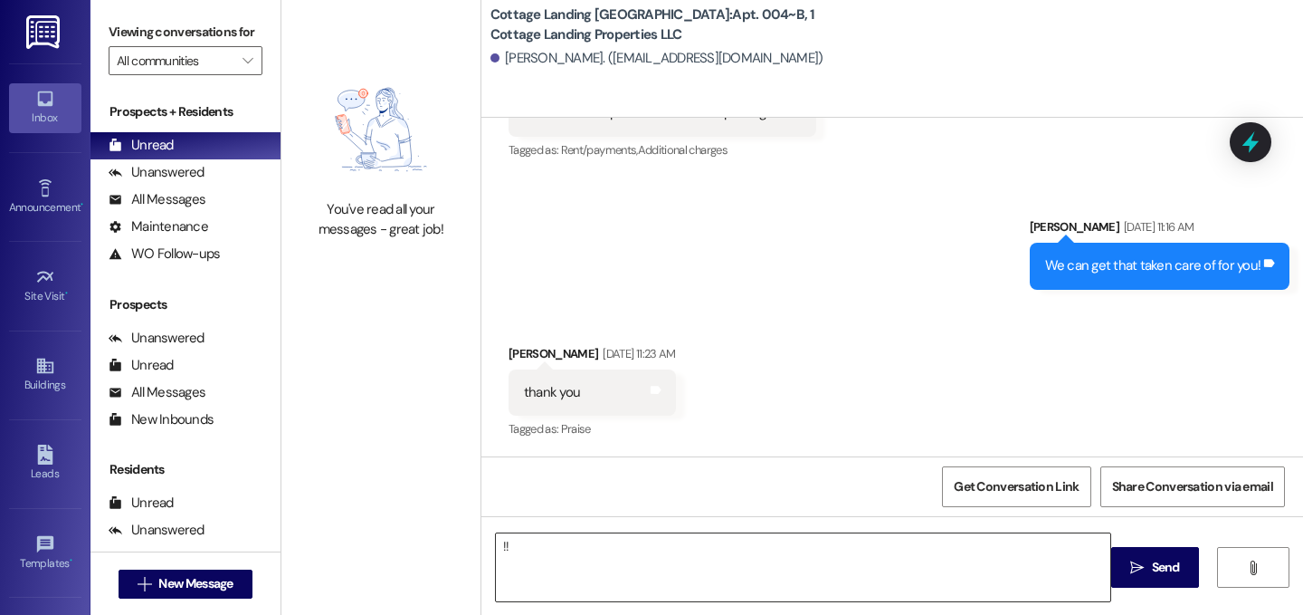
drag, startPoint x: 1140, startPoint y: 563, endPoint x: 1071, endPoint y: 564, distance: 68.8
click at [1140, 563] on icon "" at bounding box center [1138, 567] width 14 height 14
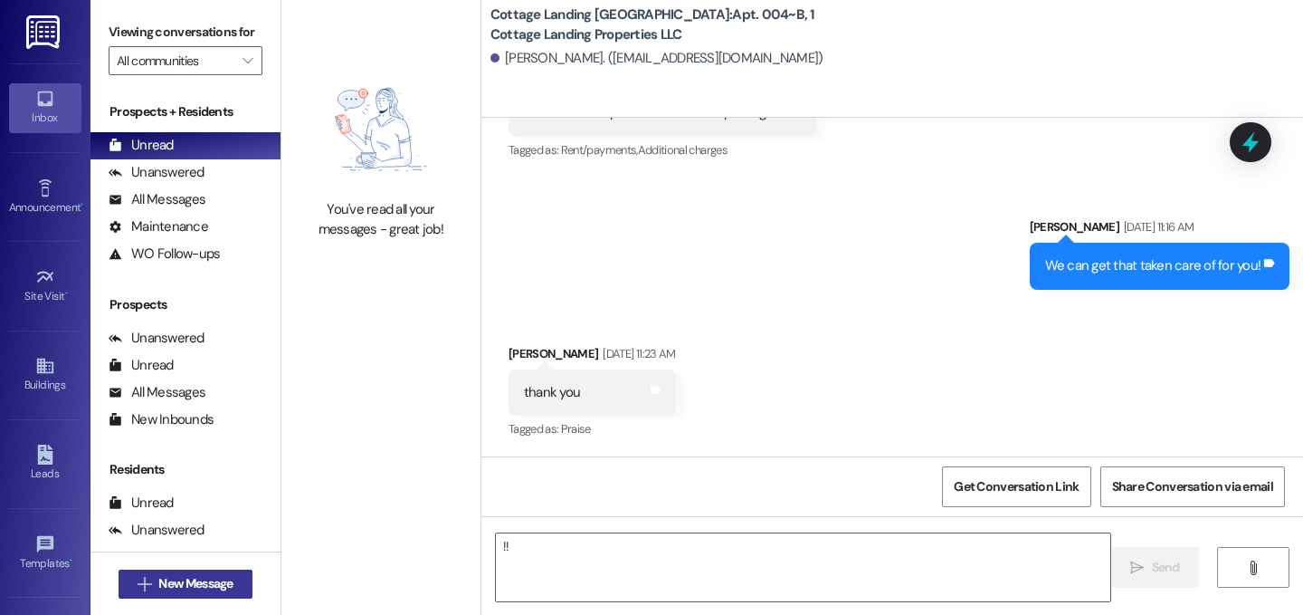
click at [215, 579] on span "New Message" at bounding box center [195, 583] width 74 height 19
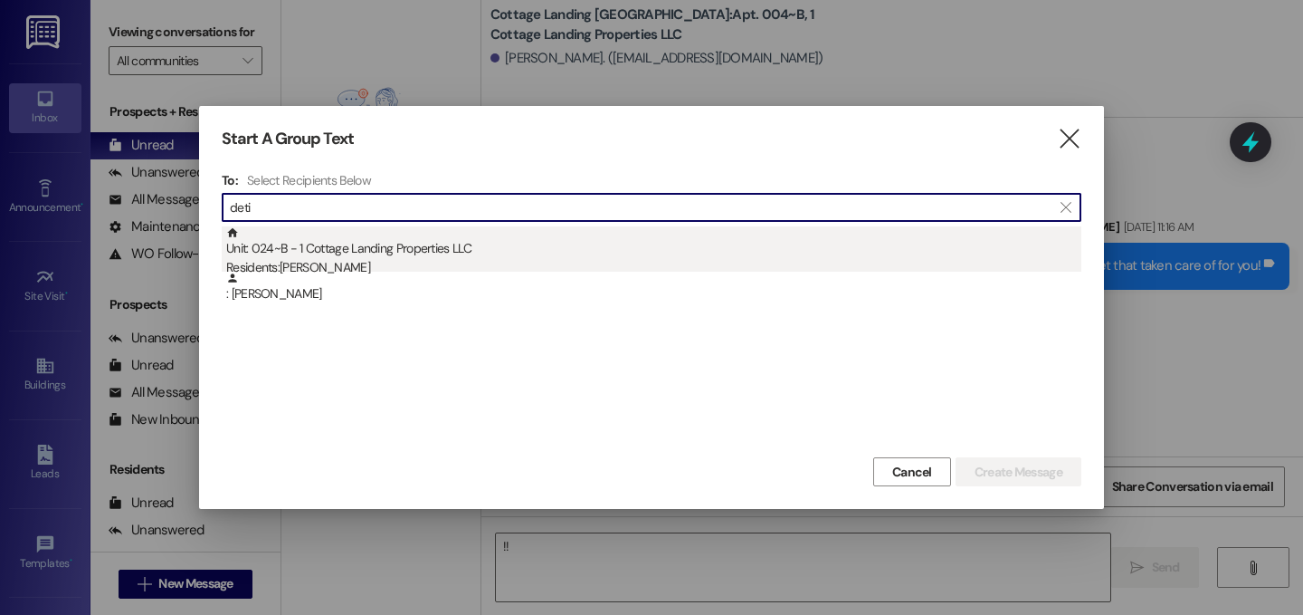
type input "deti"
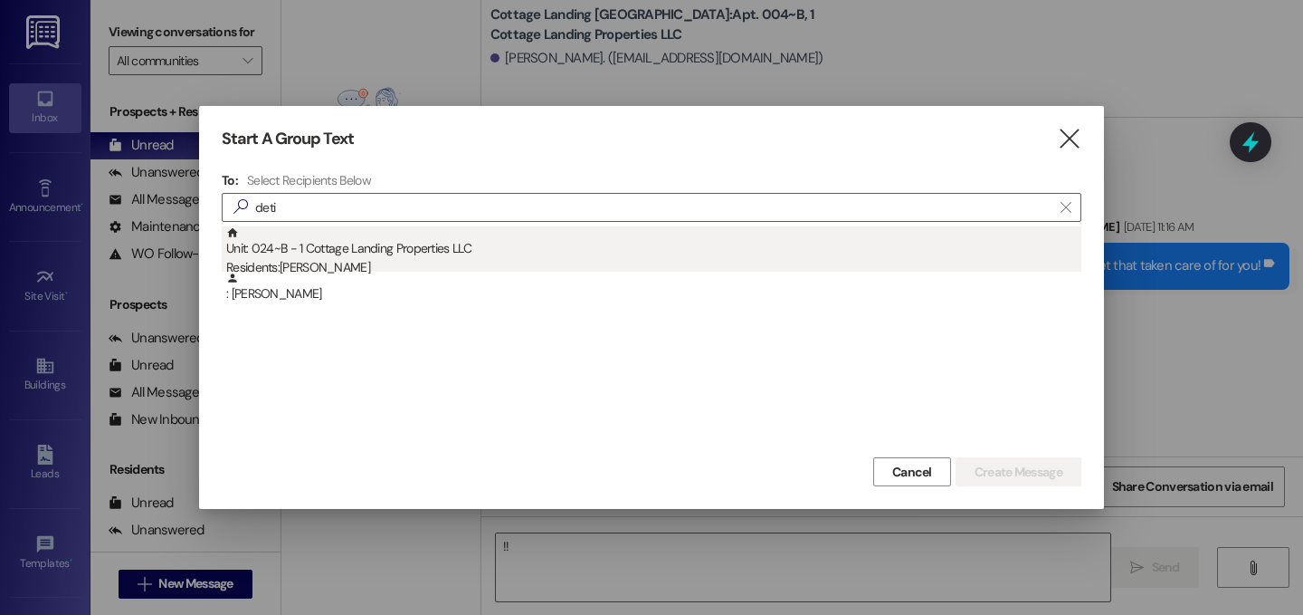
click at [387, 248] on div "Unit: 024~B - 1 Cottage Landing Properties LLC Residents: [PERSON_NAME]" at bounding box center [653, 252] width 855 height 52
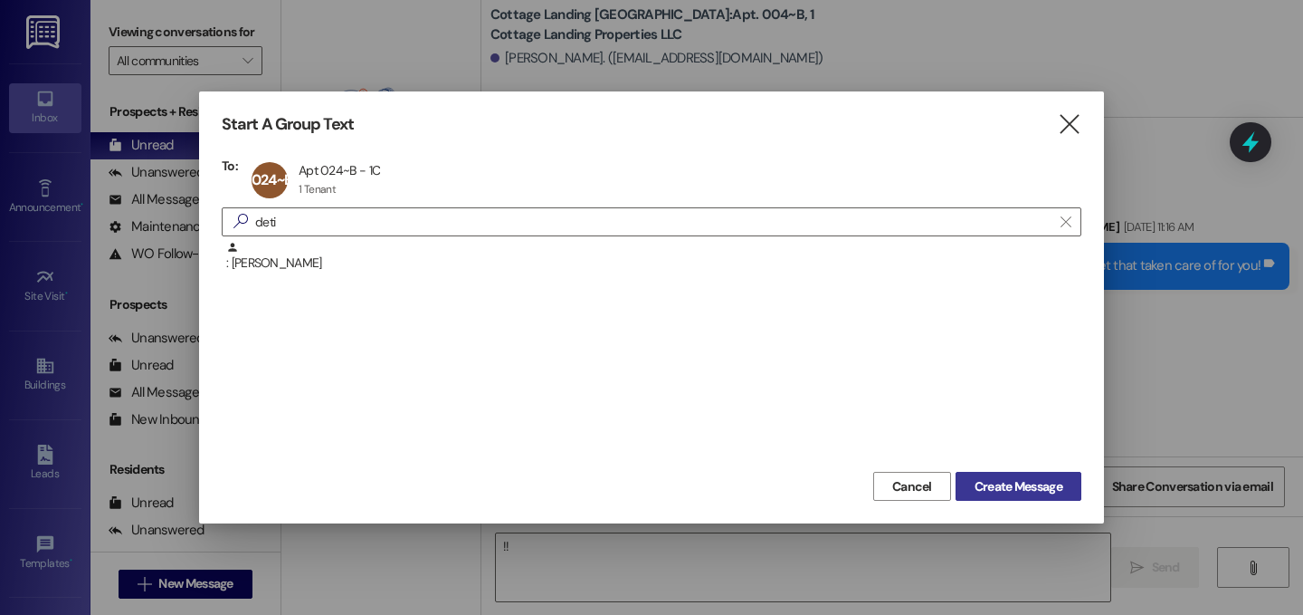
click at [1047, 489] on span "Create Message" at bounding box center [1019, 486] width 88 height 19
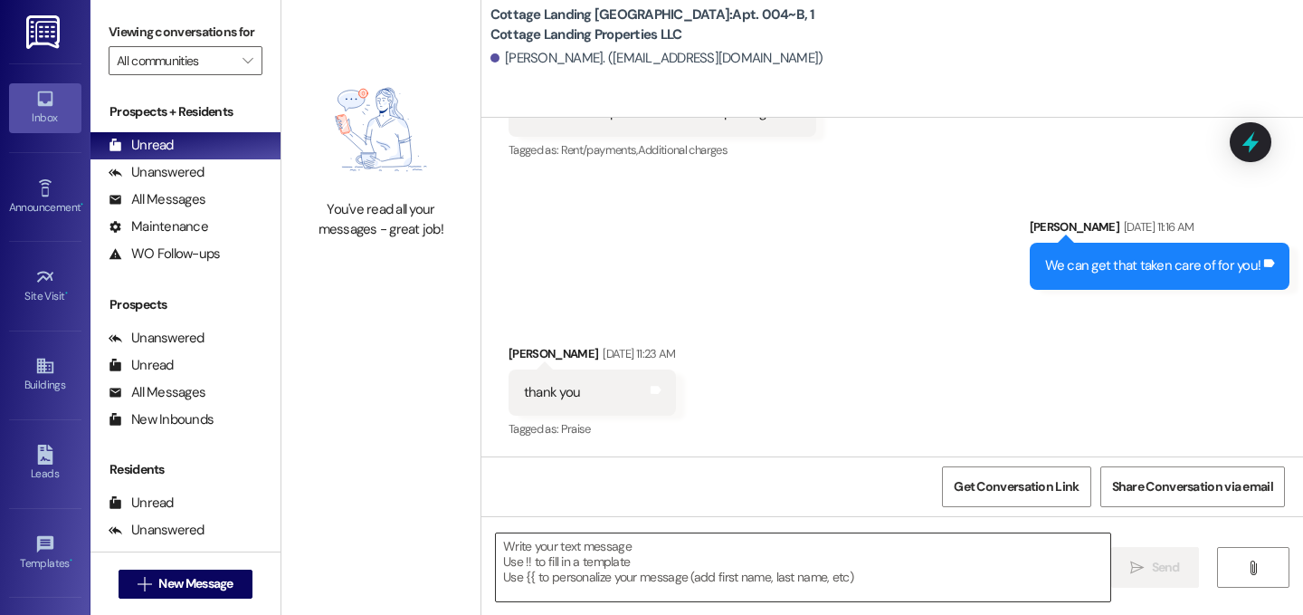
click at [820, 586] on textarea at bounding box center [803, 567] width 615 height 68
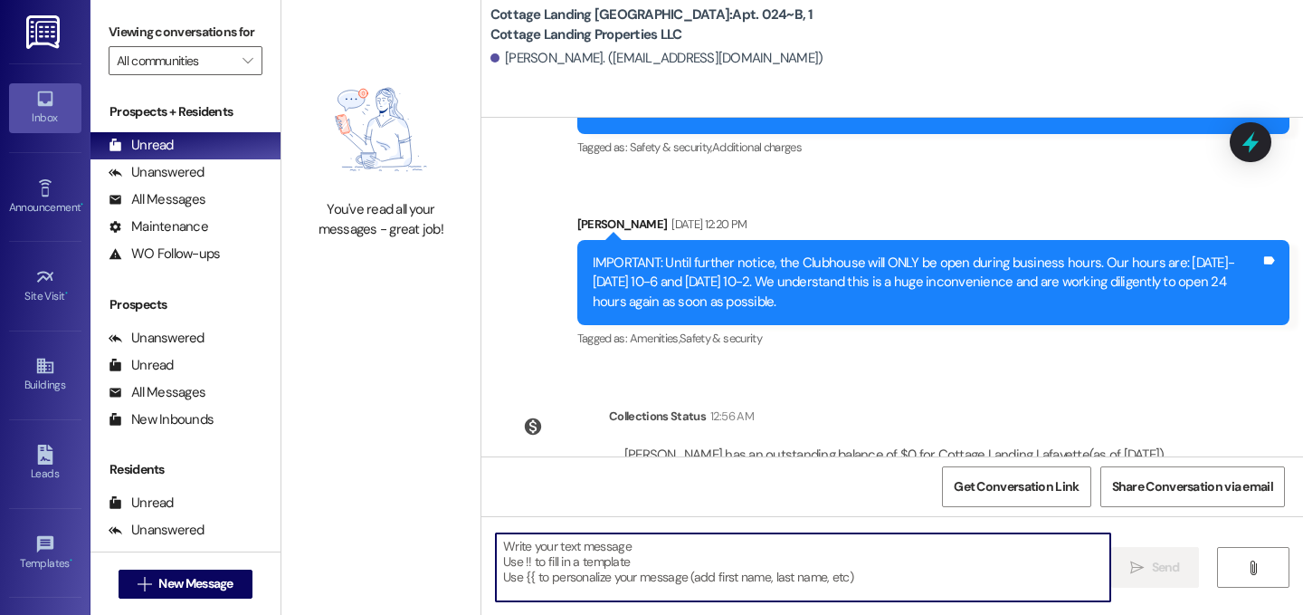
scroll to position [28348, 0]
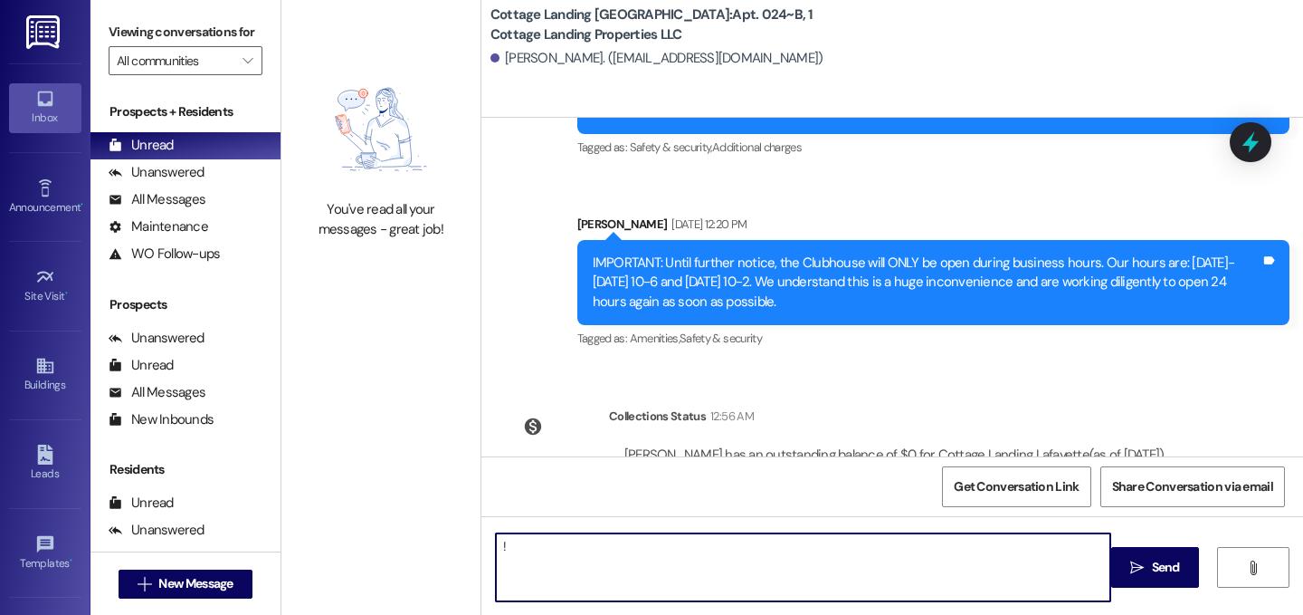
type textarea "!!"
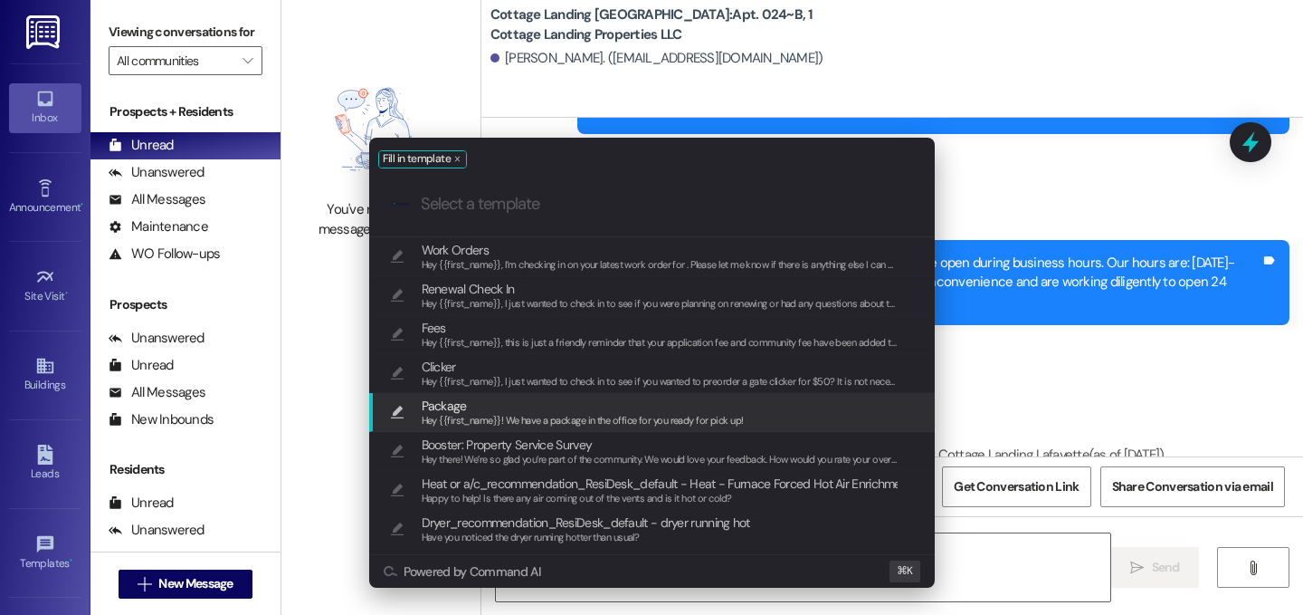
click at [535, 411] on span "Package" at bounding box center [583, 406] width 322 height 20
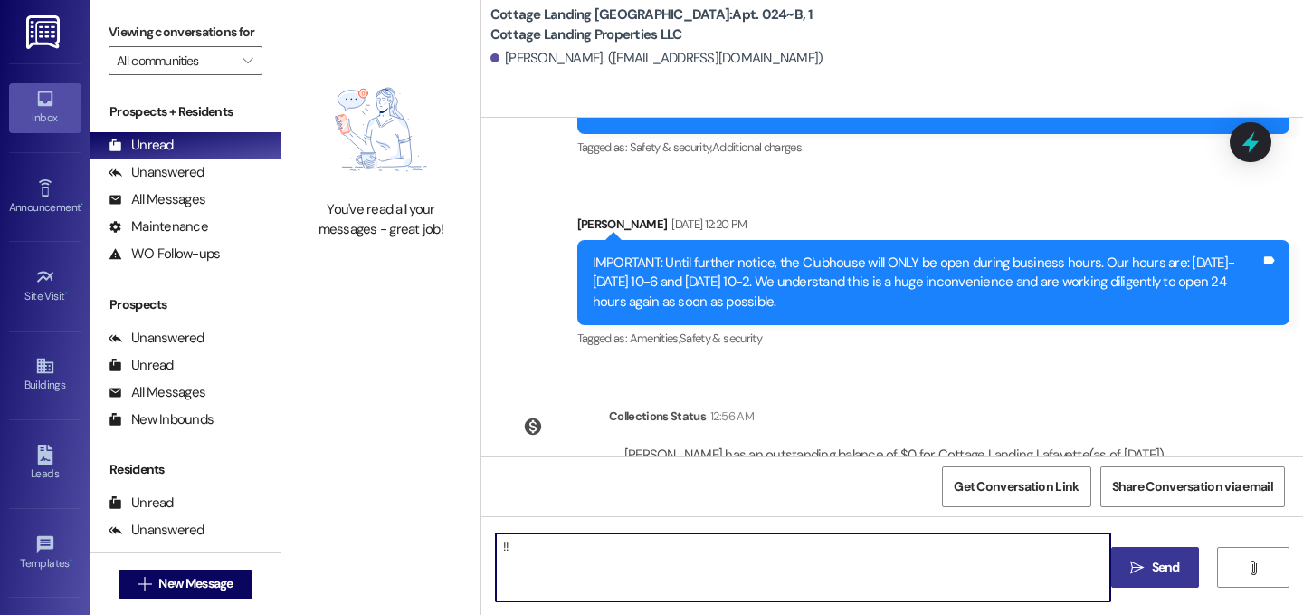
click at [1128, 573] on span " Send" at bounding box center [1155, 567] width 57 height 19
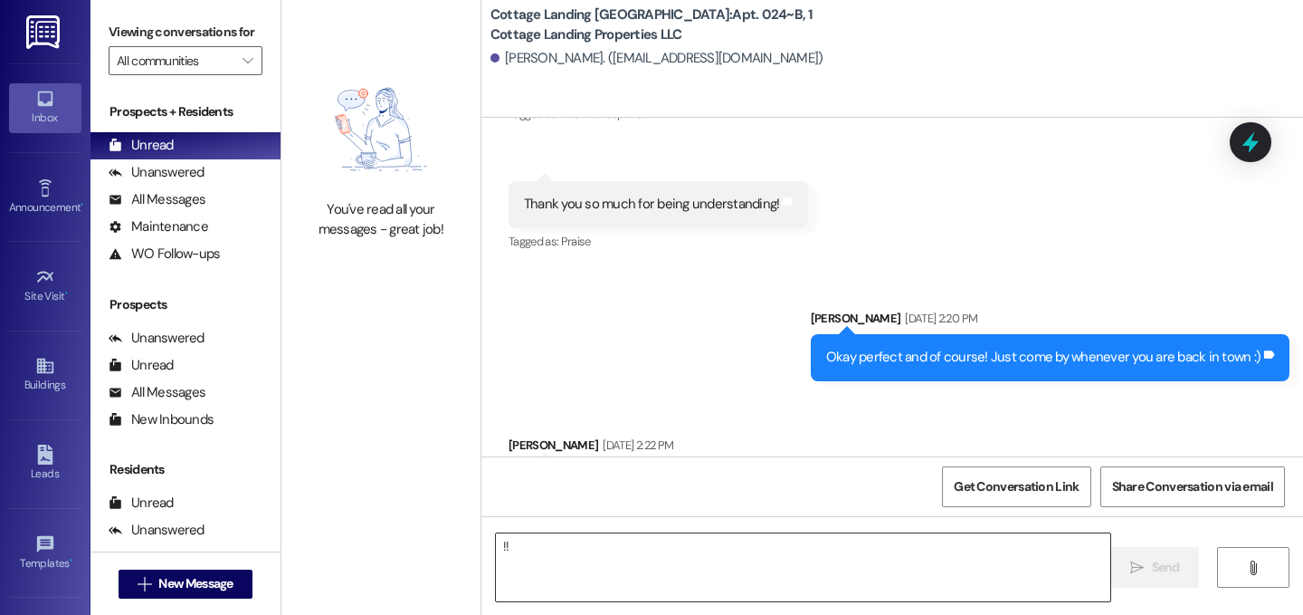
scroll to position [26746, 0]
